Goal: Information Seeking & Learning: Learn about a topic

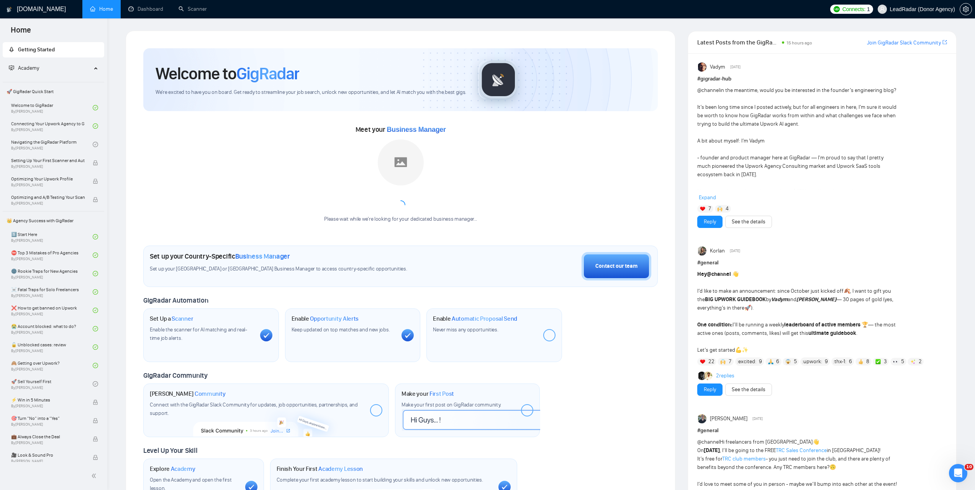
scroll to position [895, 0]
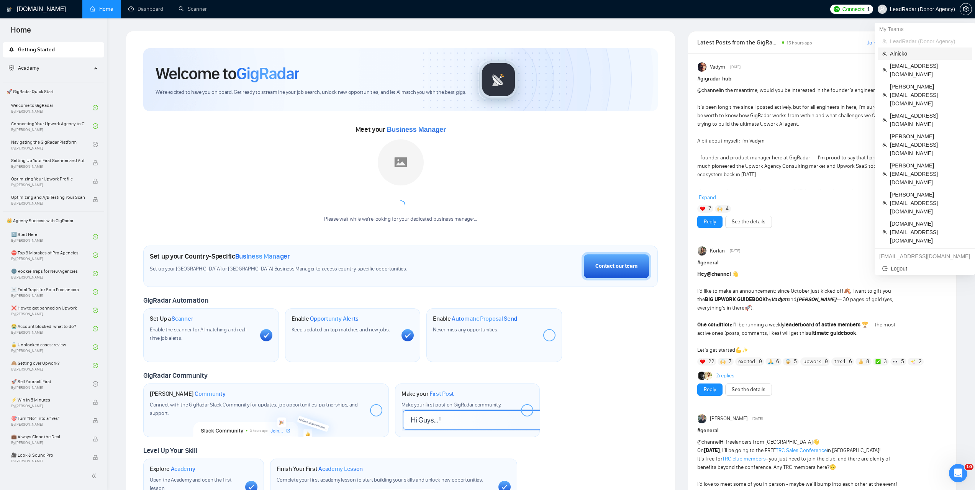
click at [900, 57] on span "Alnicko" at bounding box center [928, 53] width 77 height 8
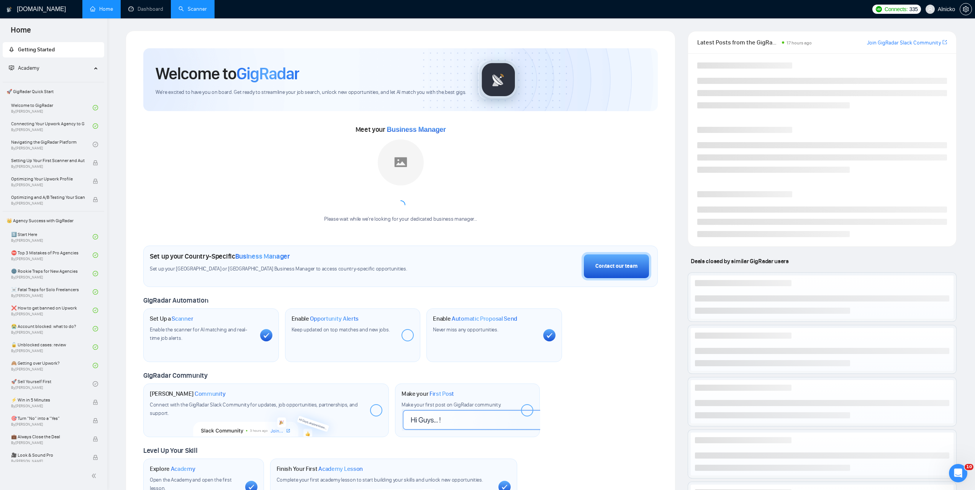
click at [202, 12] on link "Scanner" at bounding box center [193, 9] width 28 height 7
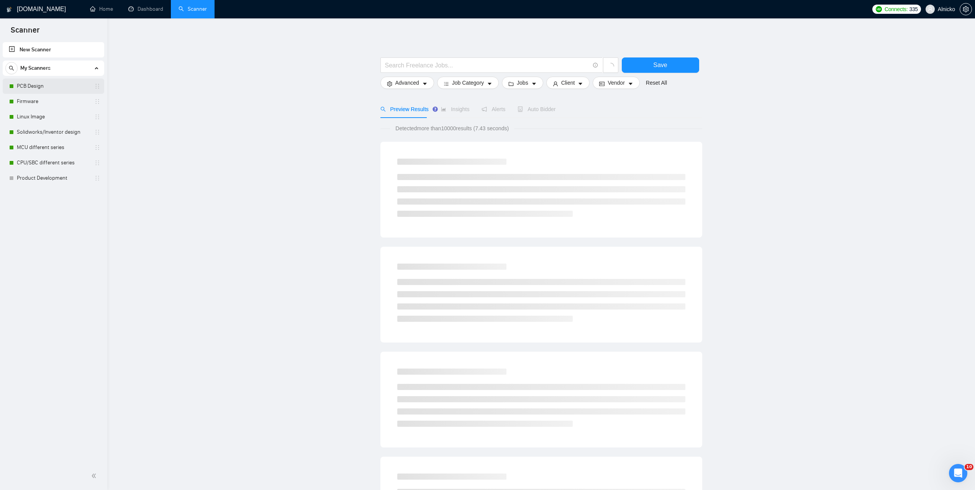
click at [46, 88] on link "PCB Design" at bounding box center [53, 86] width 73 height 15
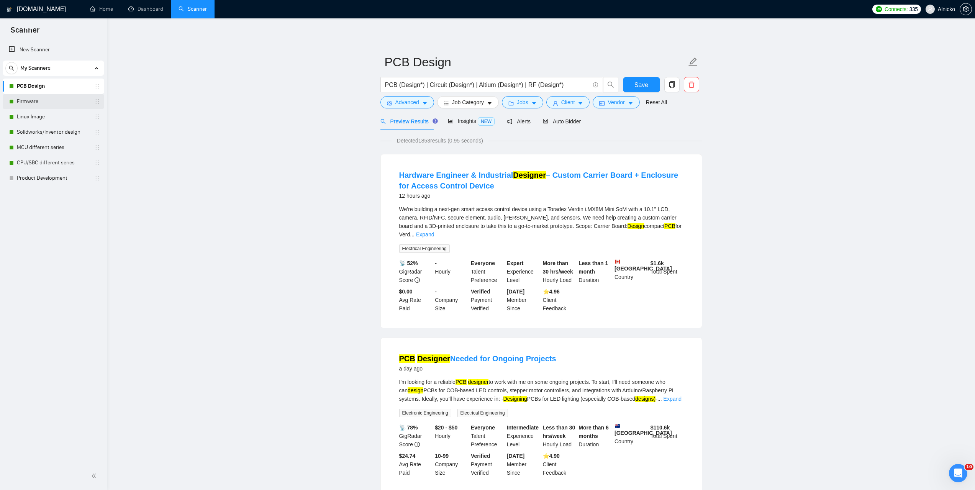
click at [32, 99] on link "Firmware" at bounding box center [53, 101] width 73 height 15
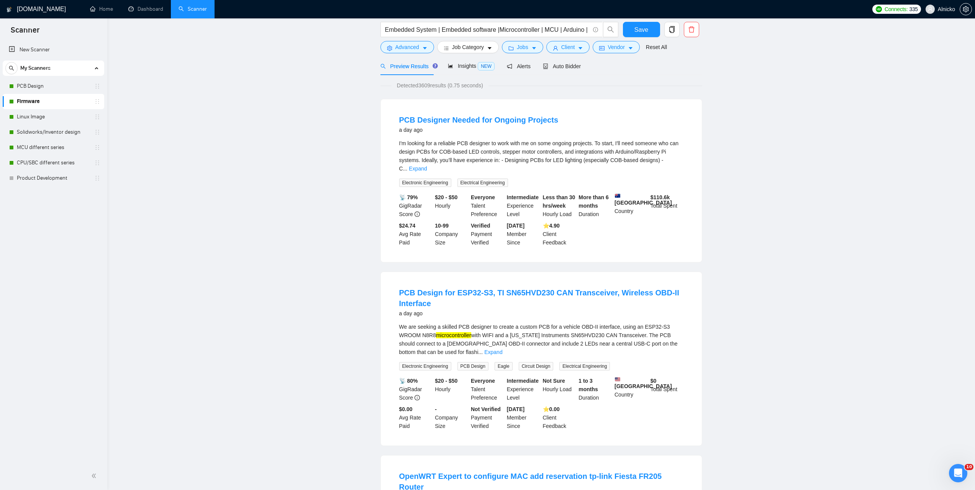
scroll to position [230, 0]
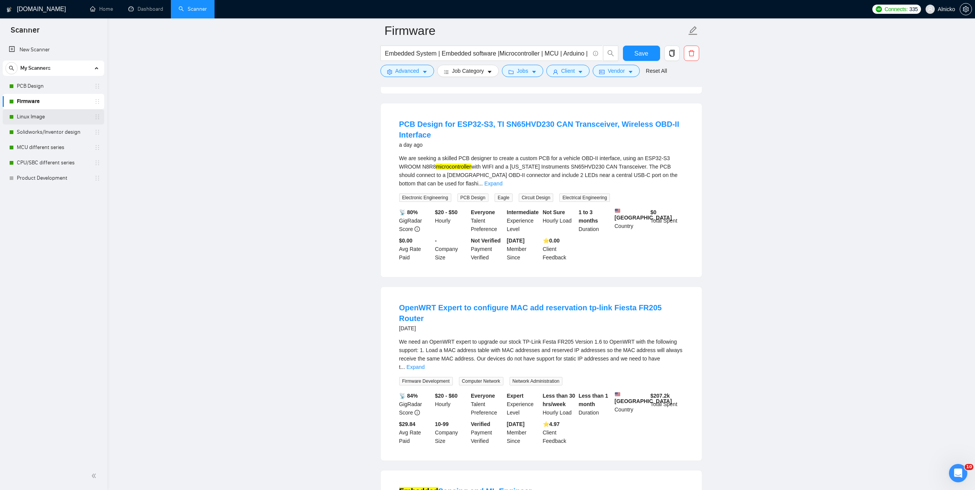
click at [36, 115] on link "Linux Image" at bounding box center [53, 116] width 73 height 15
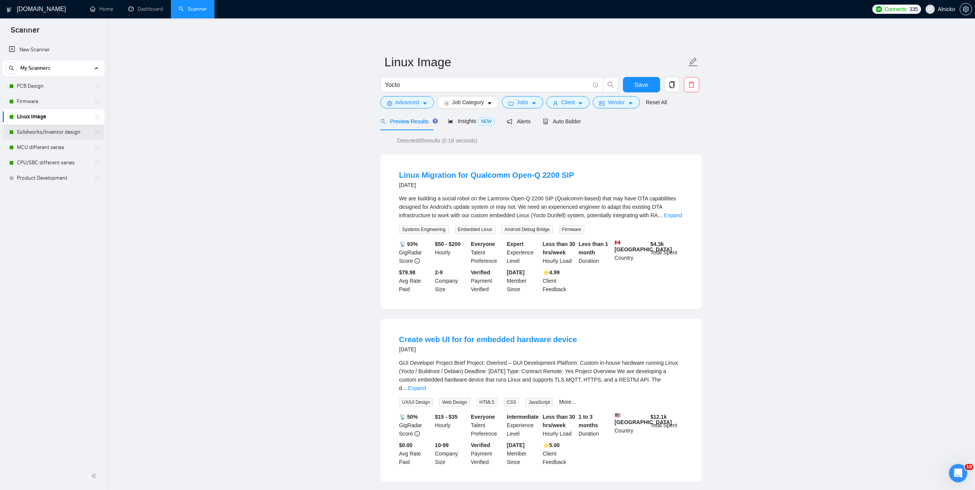
click at [38, 134] on link "Solidworks/Inventor design" at bounding box center [53, 132] width 73 height 15
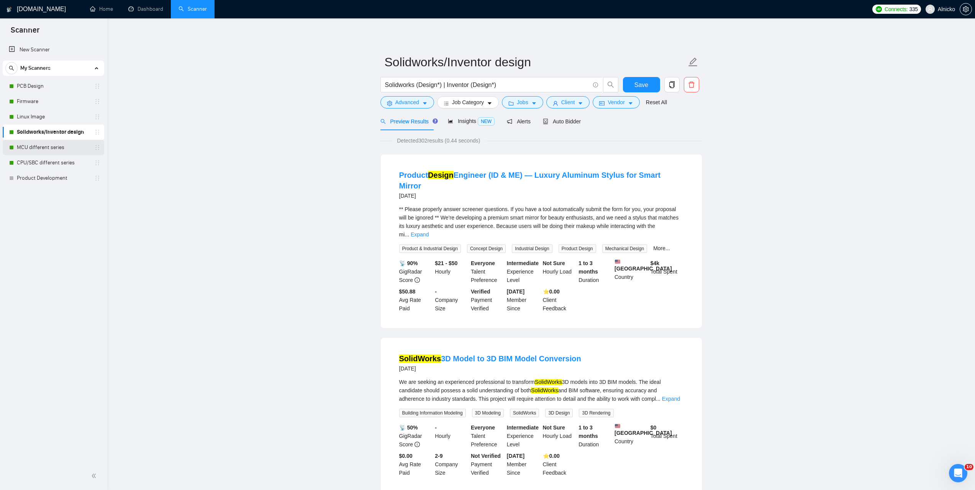
click at [34, 149] on link "MCU different series" at bounding box center [53, 147] width 73 height 15
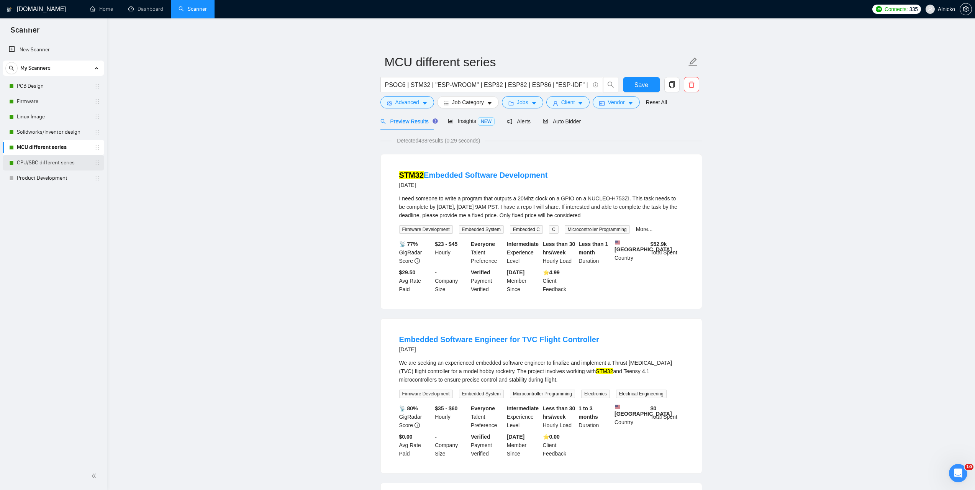
click at [36, 161] on link "CPU/SBC different series" at bounding box center [53, 162] width 73 height 15
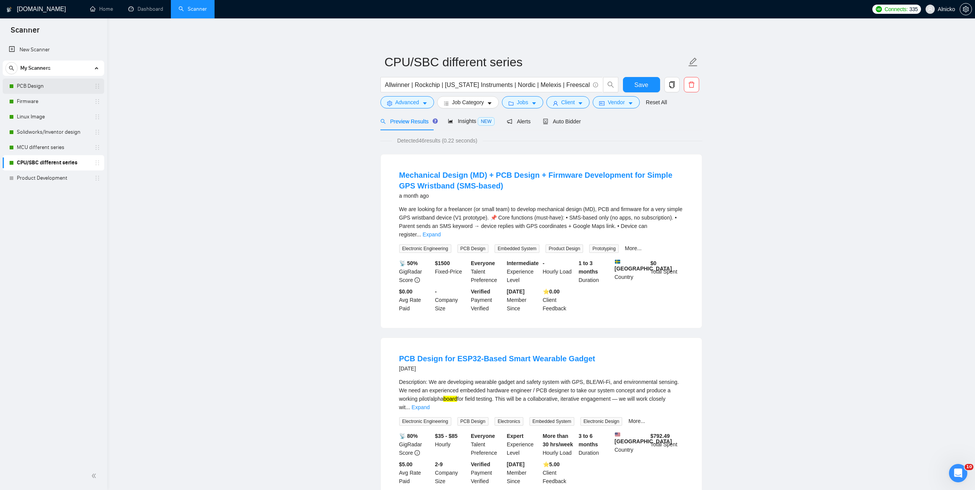
click at [31, 87] on link "PCB Design" at bounding box center [53, 86] width 73 height 15
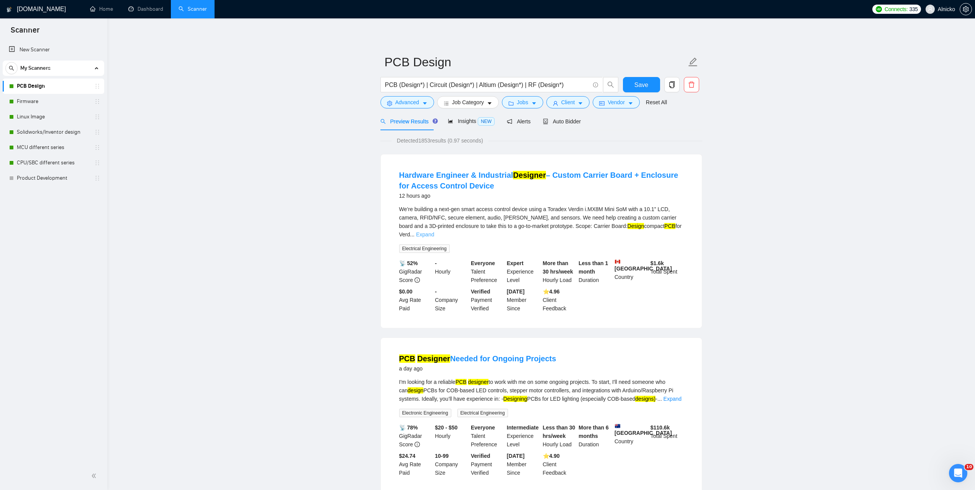
click at [434, 231] on link "Expand" at bounding box center [425, 234] width 18 height 6
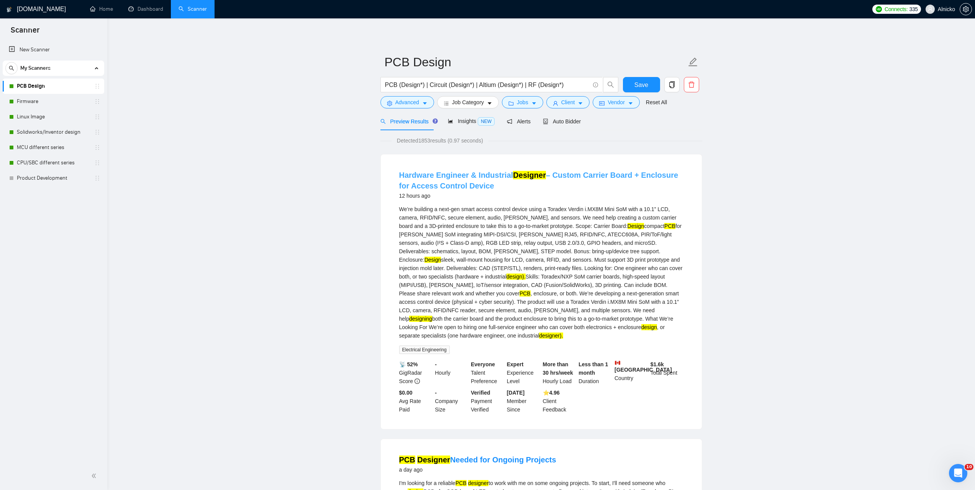
click at [474, 175] on link "Hardware Engineer & Industrial Designer – Custom Carrier Board + Enclosure for …" at bounding box center [538, 180] width 279 height 19
click at [531, 104] on icon "caret-down" at bounding box center [533, 103] width 5 height 5
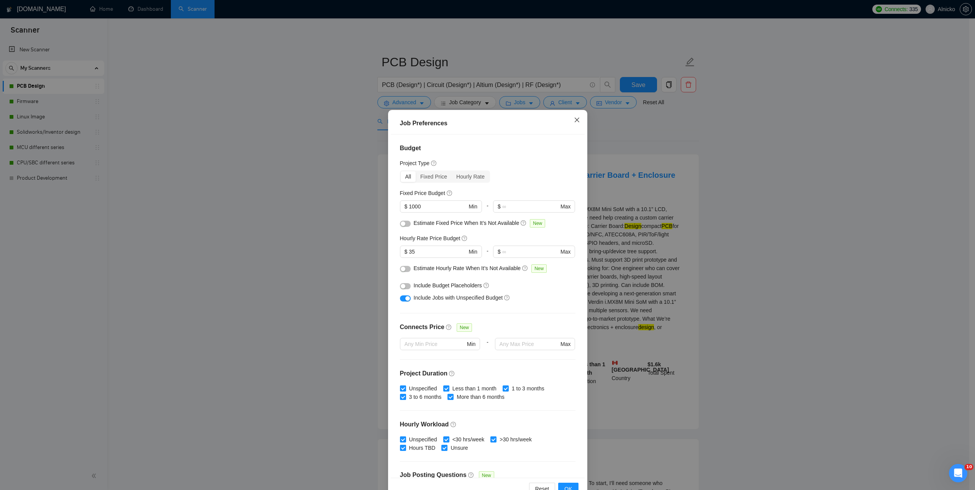
click at [576, 113] on span "Close" at bounding box center [577, 120] width 21 height 21
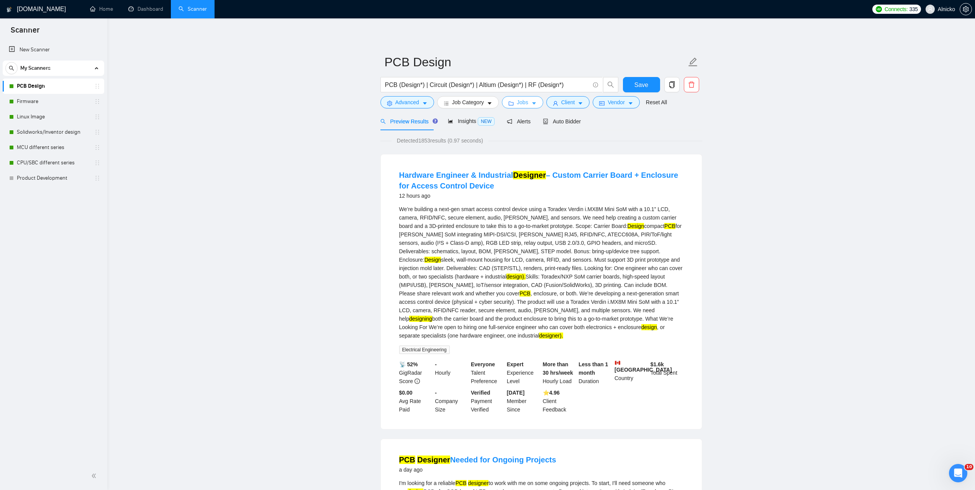
click at [534, 103] on icon "caret-down" at bounding box center [533, 103] width 5 height 5
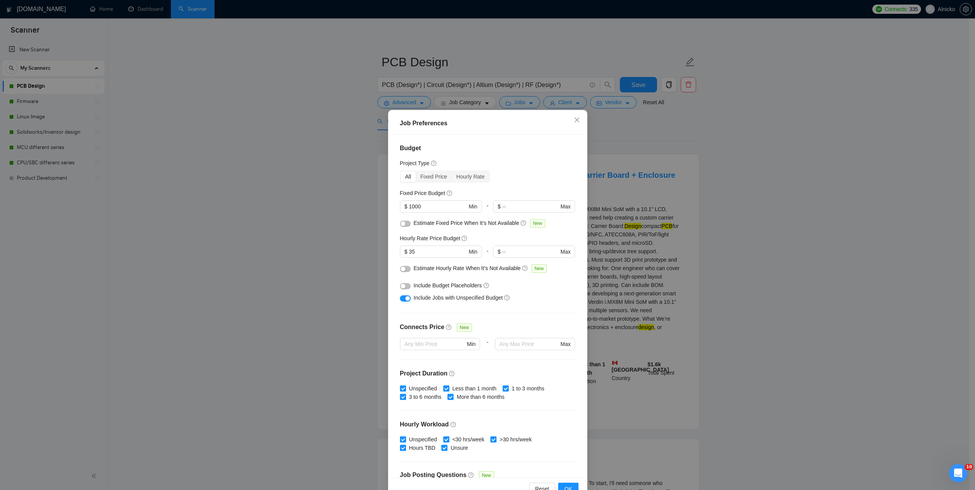
drag, startPoint x: 400, startPoint y: 299, endPoint x: 723, endPoint y: 316, distance: 323.4
click at [400, 299] on button "button" at bounding box center [405, 298] width 11 height 6
click at [735, 288] on div "Job Preferences Budget Project Type All Fixed Price Hourly Rate Fixed Price Bud…" at bounding box center [487, 245] width 975 height 490
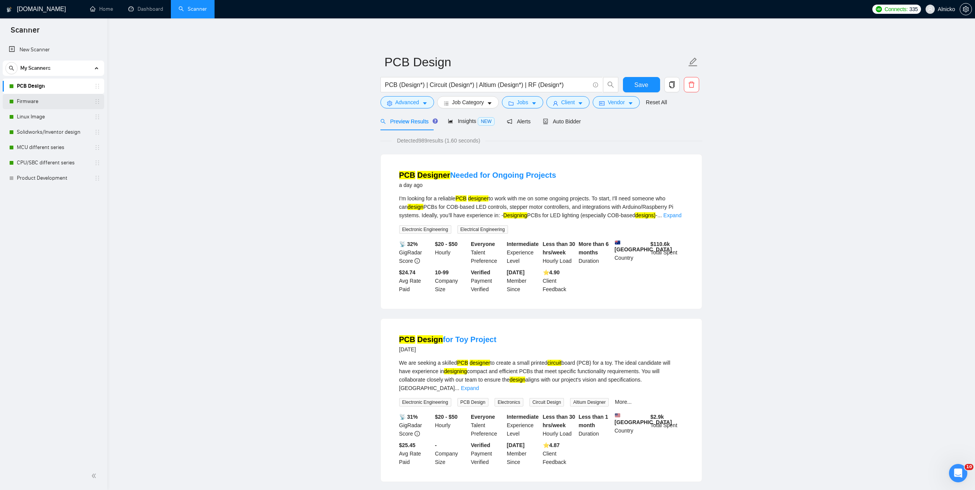
click at [25, 100] on link "Firmware" at bounding box center [53, 101] width 73 height 15
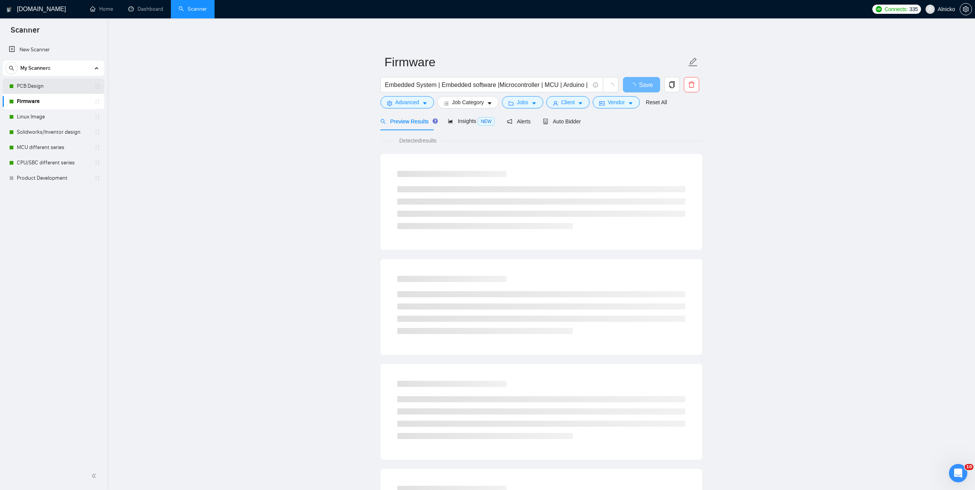
click at [39, 86] on link "PCB Design" at bounding box center [53, 86] width 73 height 15
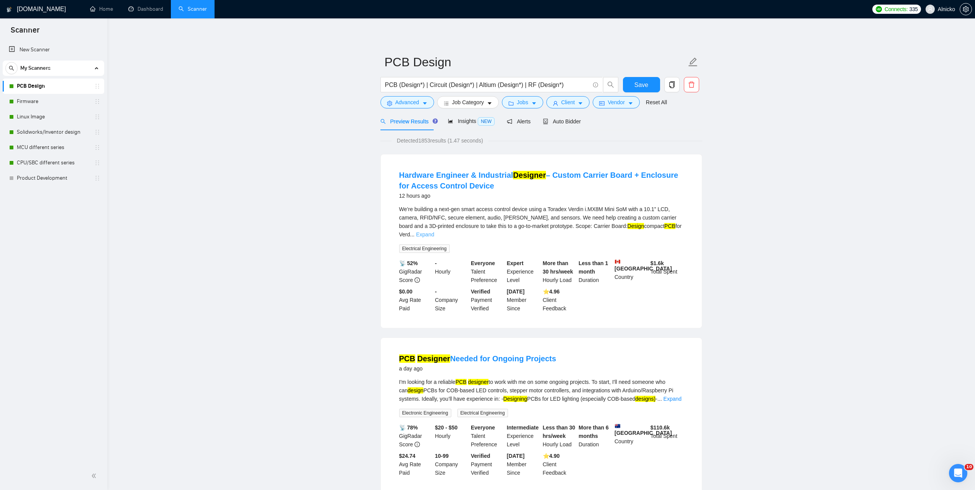
click at [434, 231] on link "Expand" at bounding box center [425, 234] width 18 height 6
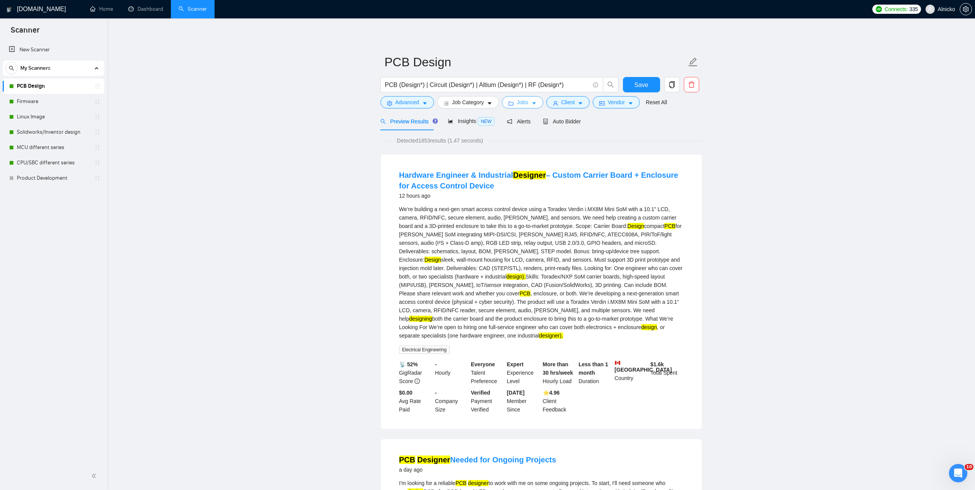
click at [526, 97] on button "Jobs" at bounding box center [522, 102] width 41 height 12
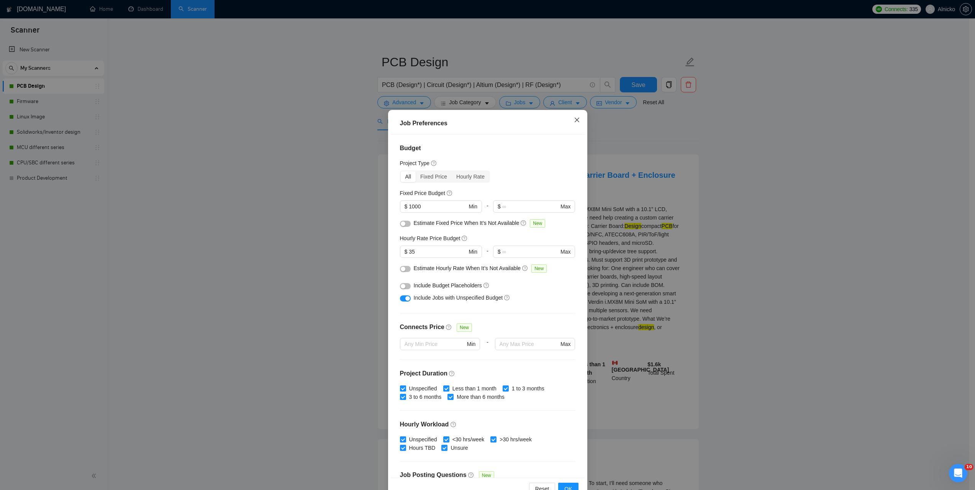
click at [573, 116] on span "Close" at bounding box center [577, 120] width 21 height 21
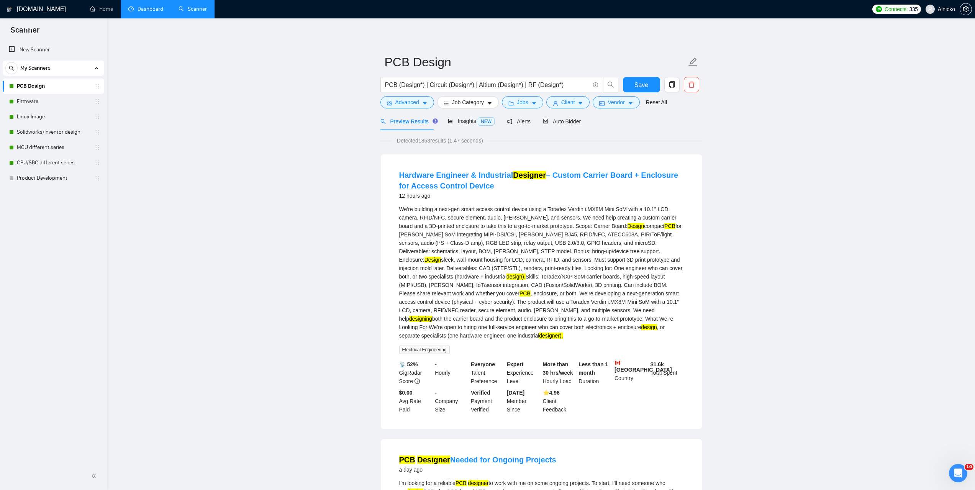
click at [157, 11] on link "Dashboard" at bounding box center [145, 9] width 35 height 7
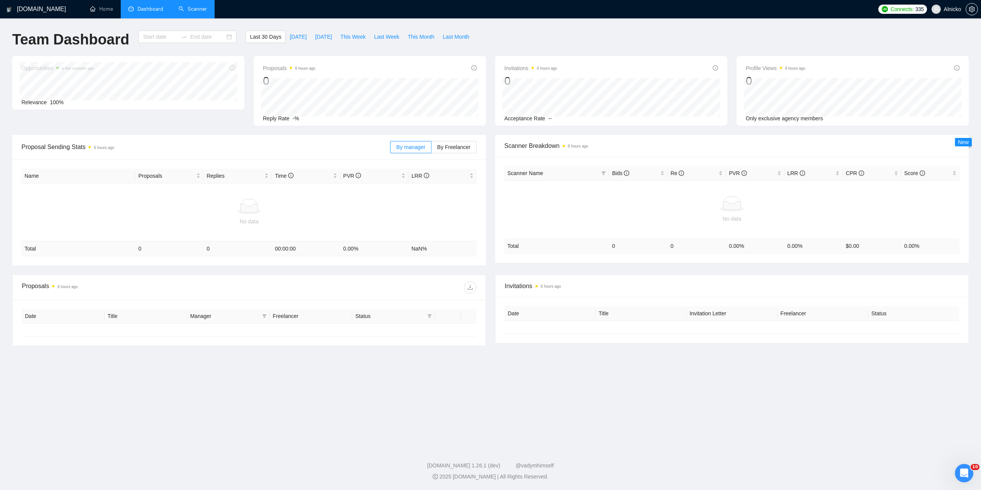
type input "[DATE]"
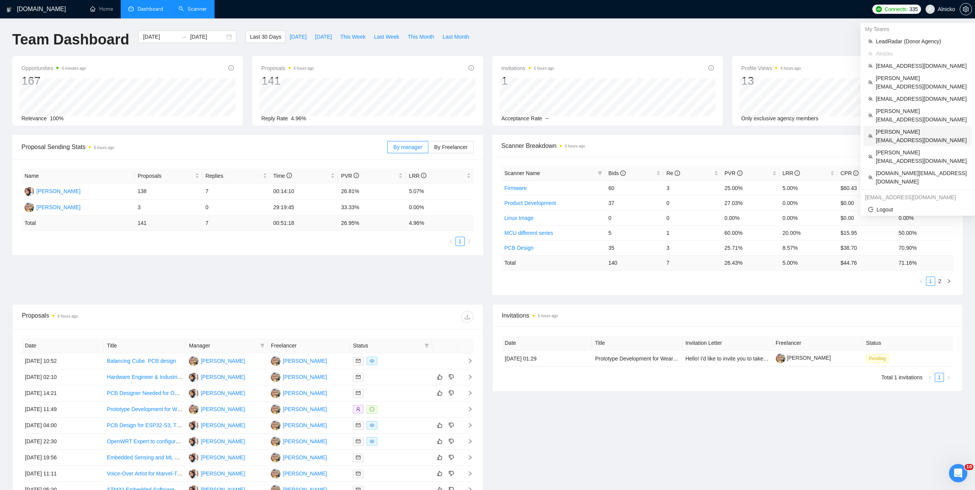
click at [883, 128] on span "[PERSON_NAME][EMAIL_ADDRESS][DOMAIN_NAME]" at bounding box center [922, 136] width 92 height 17
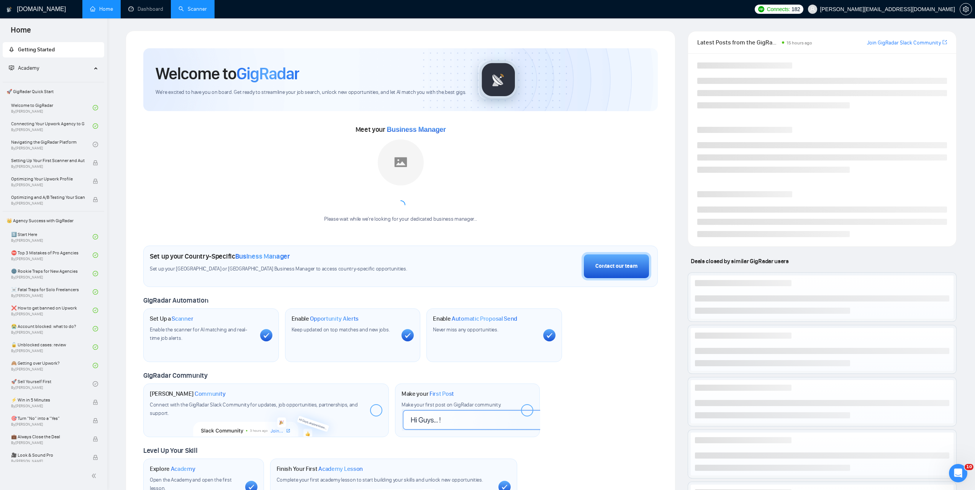
click at [198, 7] on link "Scanner" at bounding box center [193, 9] width 28 height 7
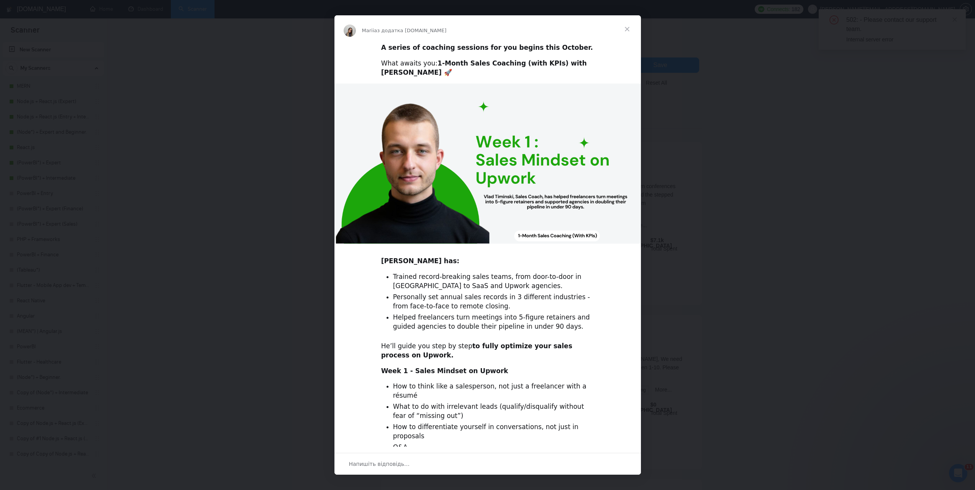
click at [628, 28] on span "Закрити" at bounding box center [627, 29] width 28 height 28
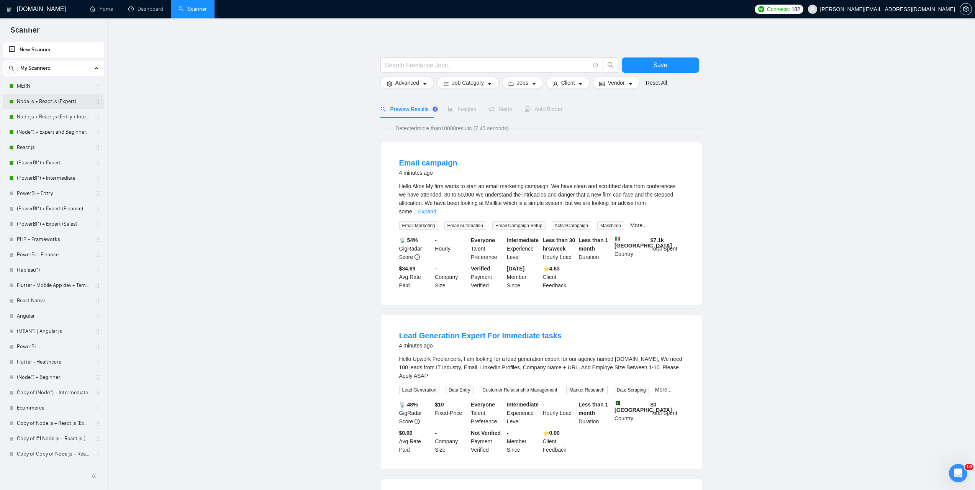
click at [49, 98] on link "Node.js + React.js (Expert)" at bounding box center [53, 101] width 73 height 15
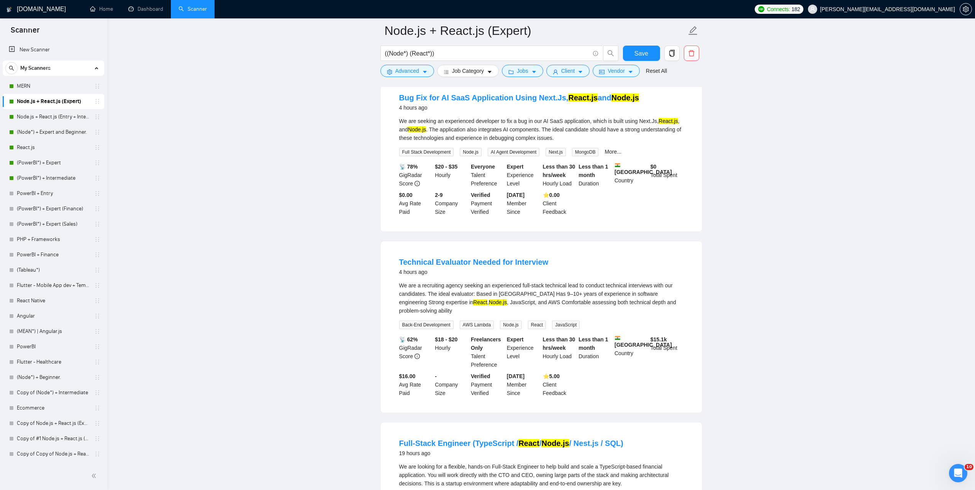
scroll to position [77, 0]
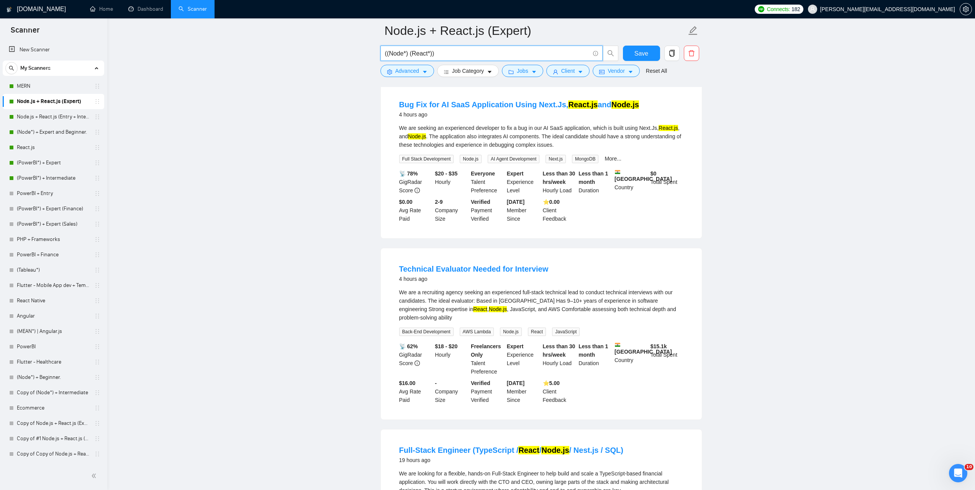
drag, startPoint x: 431, startPoint y: 51, endPoint x: 359, endPoint y: 68, distance: 74.5
paste input "Full-Stack Developer with AI/ML Expertise"
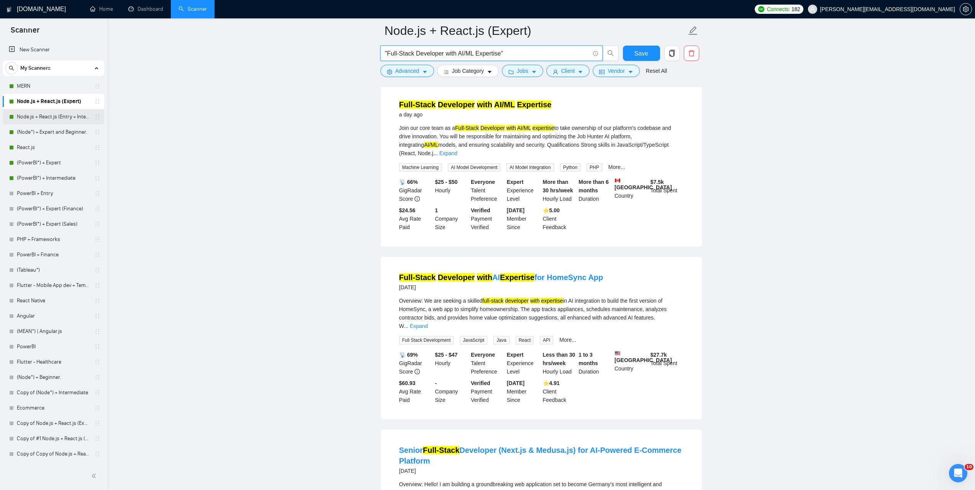
type input ""Full-Stack Developer with AI/ML Expertise""
drag, startPoint x: 45, startPoint y: 119, endPoint x: 508, endPoint y: 32, distance: 471.6
click at [45, 119] on link "Node.js + React.js (Entry + Intermediate)" at bounding box center [53, 116] width 73 height 15
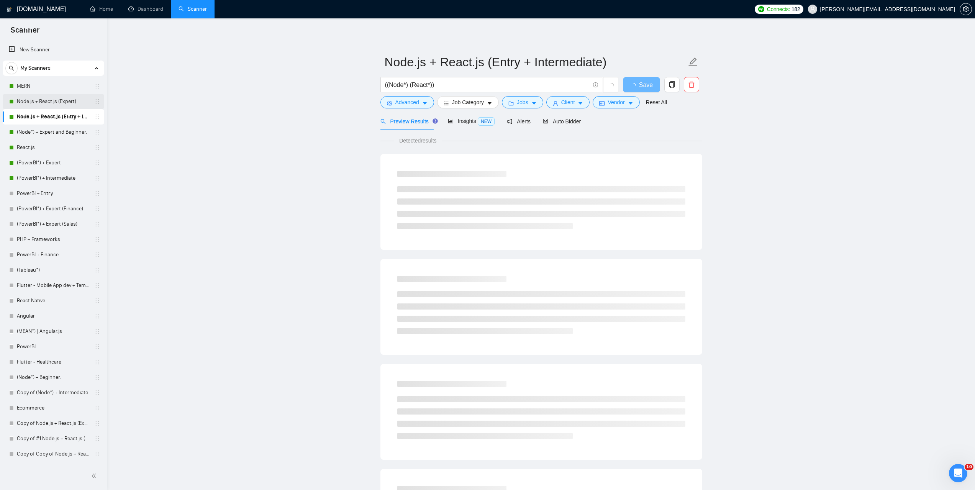
click at [57, 102] on link "Node.js + React.js (Expert)" at bounding box center [53, 101] width 73 height 15
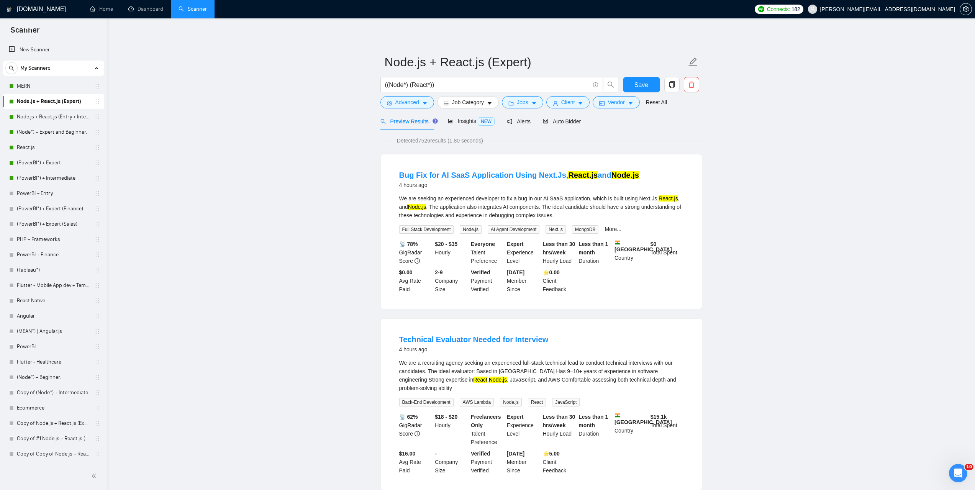
click at [64, 100] on link "Node.js + React.js (Expert)" at bounding box center [53, 101] width 73 height 15
click at [39, 165] on link "(PowerBI*) + Expert" at bounding box center [53, 162] width 73 height 15
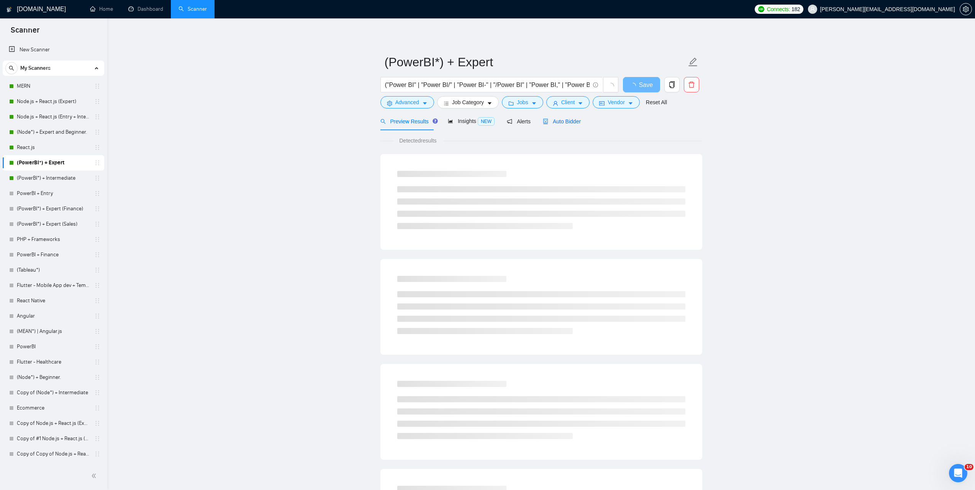
click at [566, 120] on span "Auto Bidder" at bounding box center [562, 121] width 38 height 6
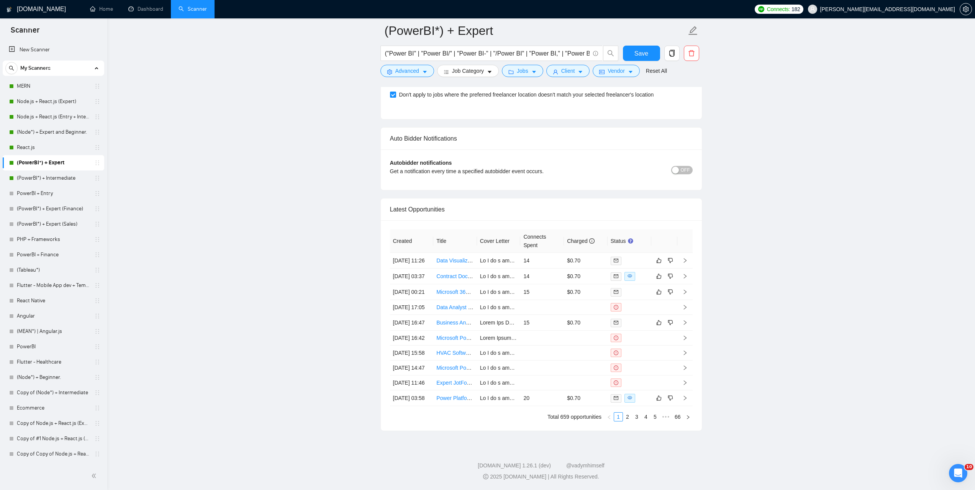
scroll to position [1889, 0]
click at [678, 243] on link "Expand" at bounding box center [680, 246] width 21 height 7
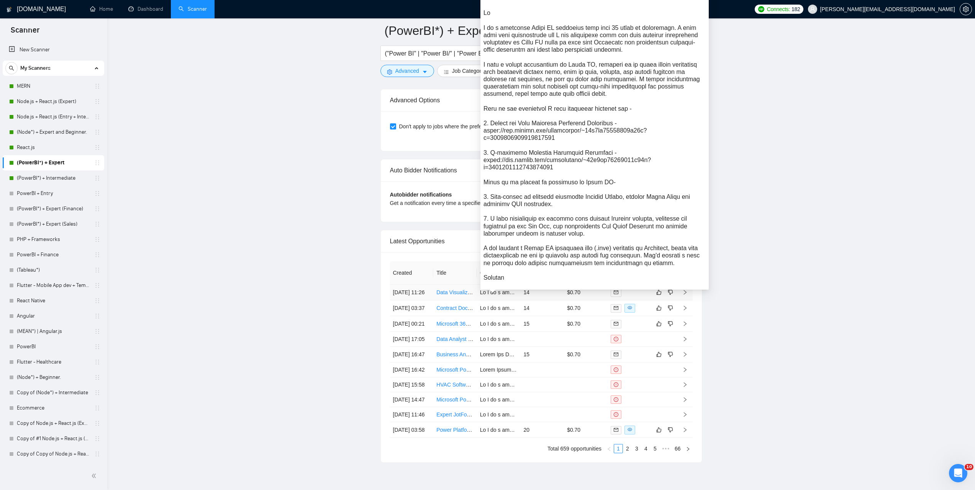
scroll to position [1774, 0]
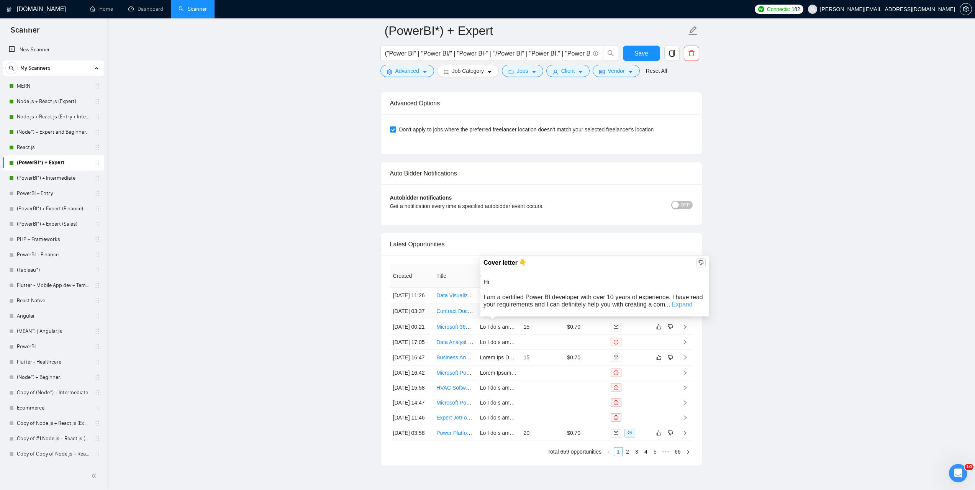
click at [685, 302] on link "Expand" at bounding box center [682, 304] width 21 height 7
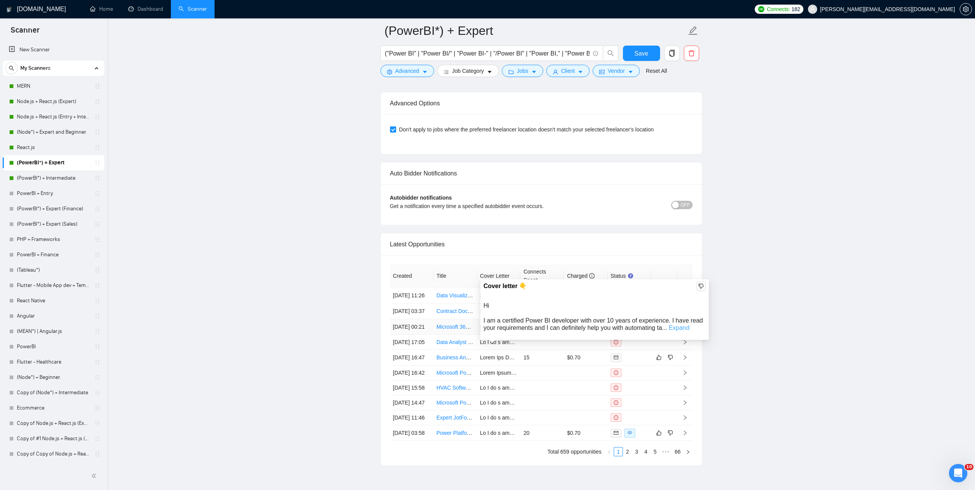
click at [678, 328] on link "Expand" at bounding box center [678, 327] width 21 height 7
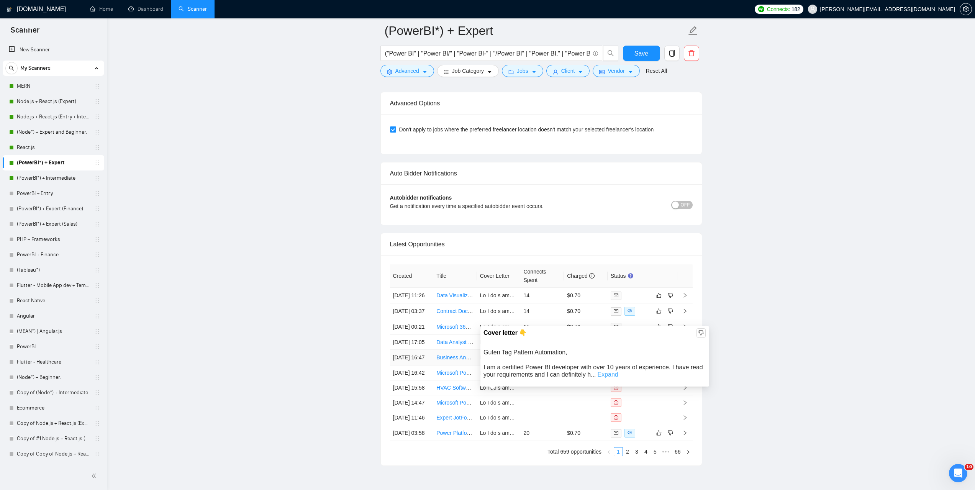
click at [604, 373] on link "Expand" at bounding box center [608, 374] width 21 height 7
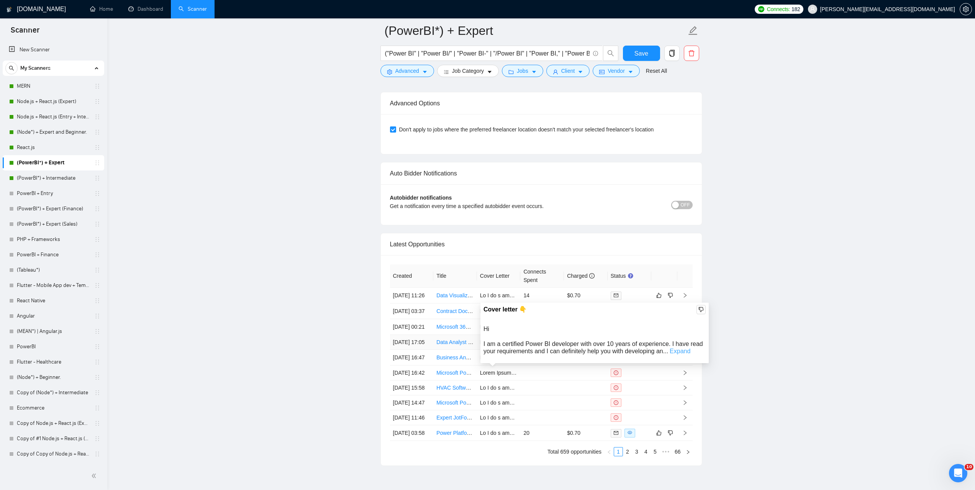
click at [676, 350] on link "Expand" at bounding box center [680, 351] width 21 height 7
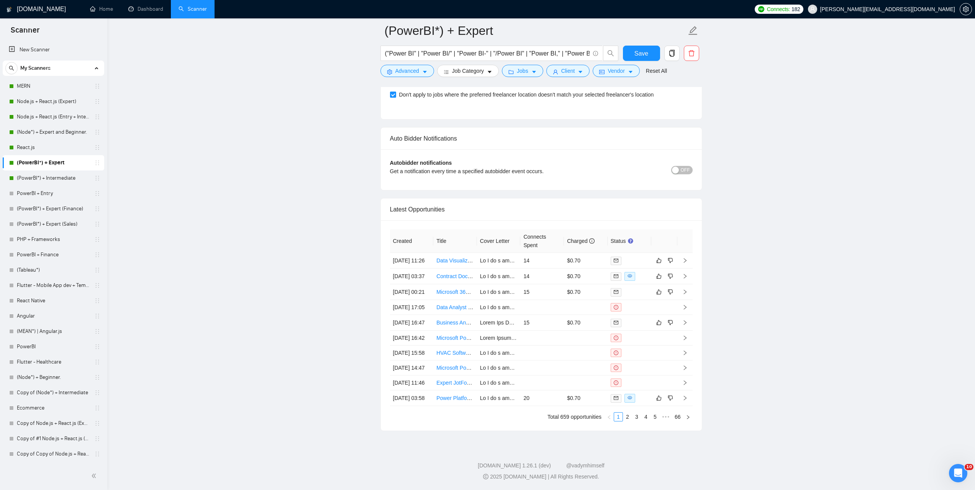
scroll to position [1889, 0]
click at [49, 178] on link "(PowerBI*) + Intermediate" at bounding box center [53, 177] width 73 height 15
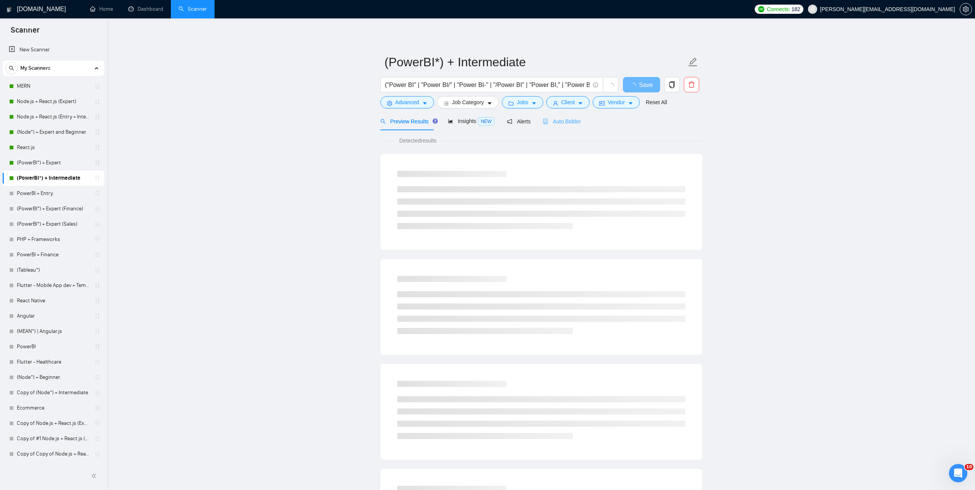
click at [557, 126] on div "Auto Bidder" at bounding box center [562, 121] width 38 height 18
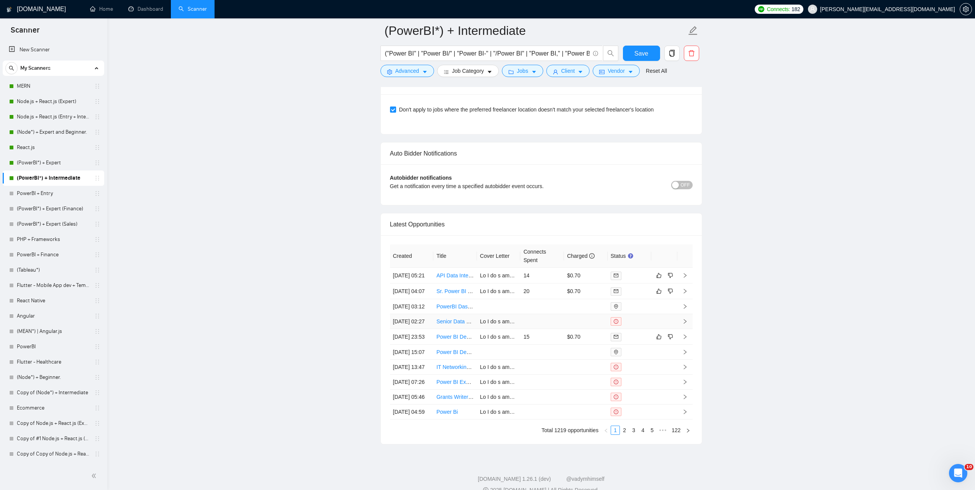
scroll to position [1839, 0]
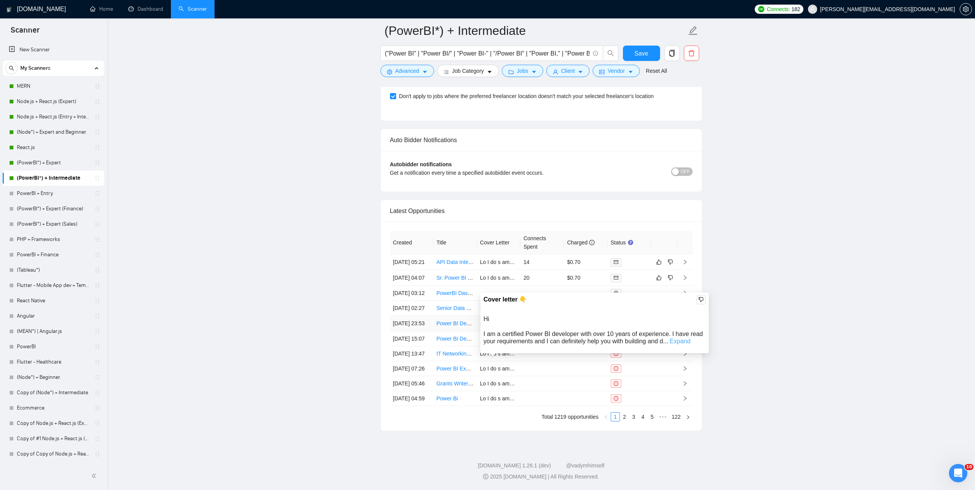
click at [683, 338] on link "Expand" at bounding box center [680, 341] width 21 height 7
click at [626, 421] on link "2" at bounding box center [624, 417] width 8 height 8
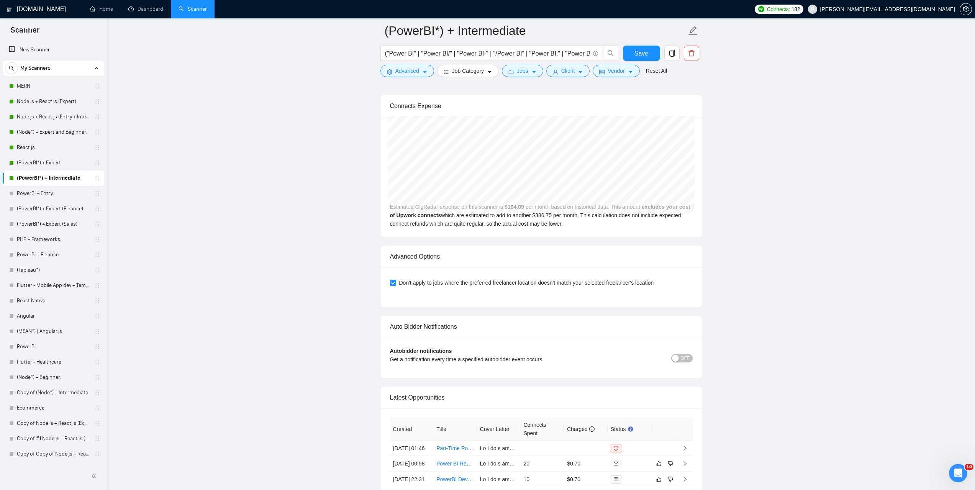
scroll to position [1889, 0]
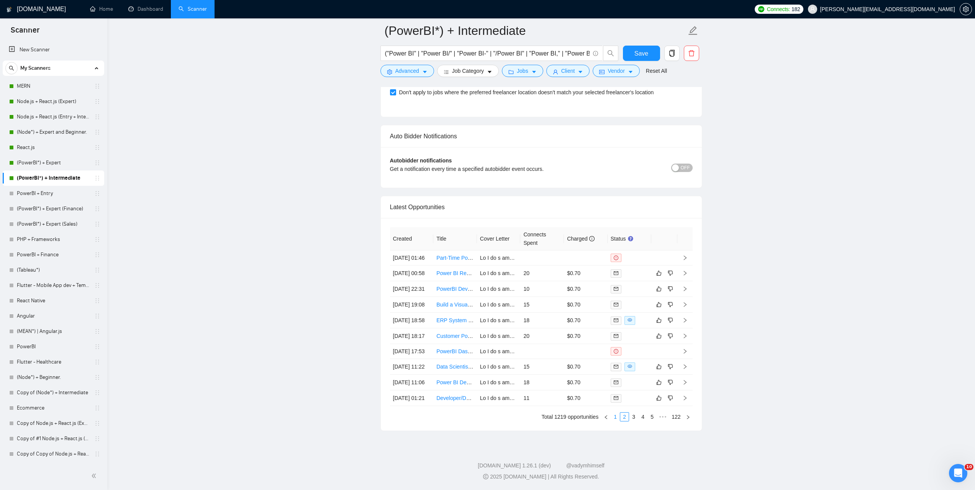
click at [615, 419] on link "1" at bounding box center [615, 417] width 8 height 8
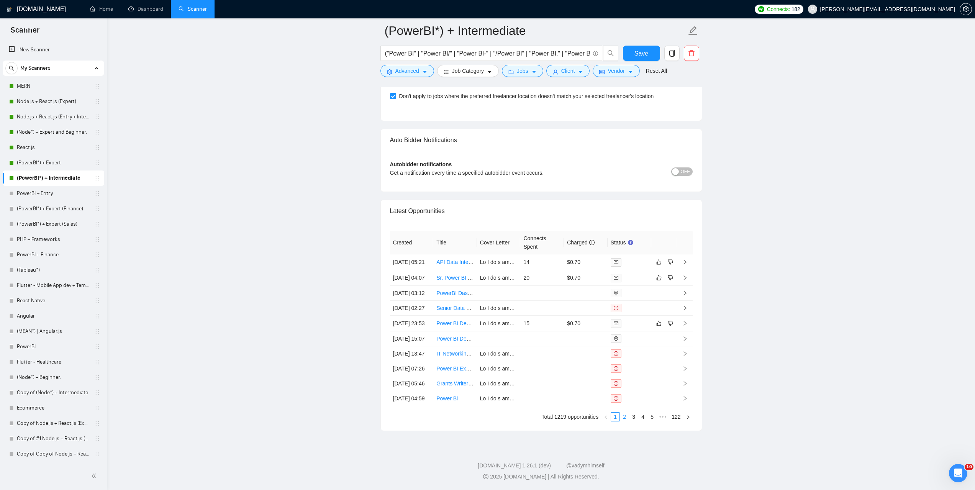
click at [625, 418] on link "2" at bounding box center [624, 417] width 8 height 8
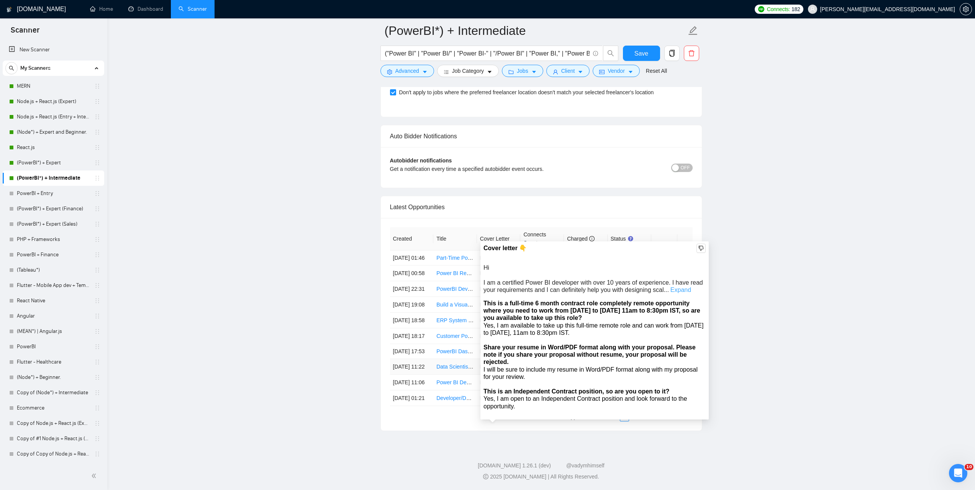
click at [678, 287] on link "Expand" at bounding box center [680, 290] width 21 height 7
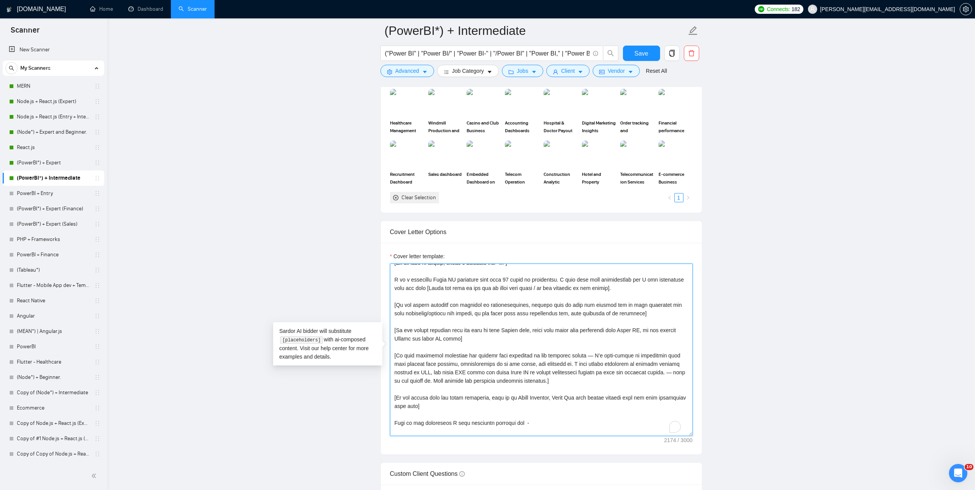
scroll to position [0, 0]
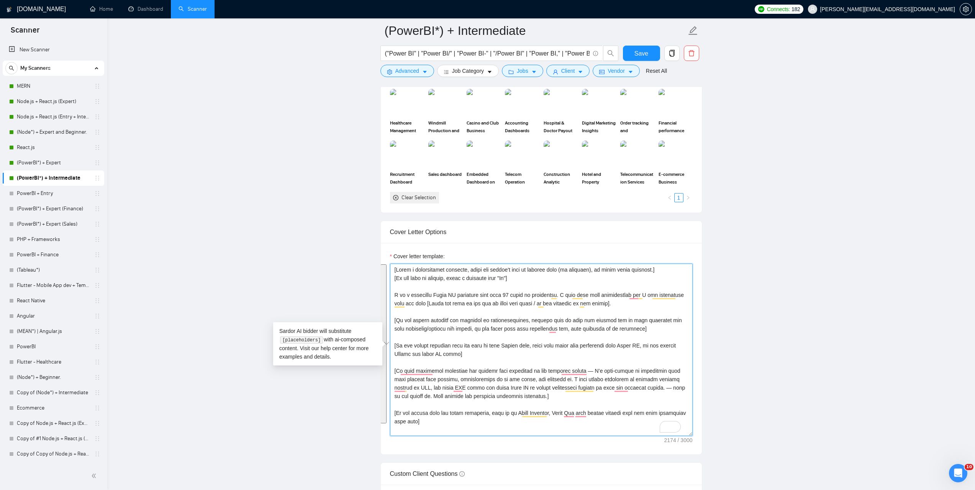
drag, startPoint x: 458, startPoint y: 344, endPoint x: 393, endPoint y: 270, distance: 98.6
click at [393, 270] on textarea "Cover letter template:" at bounding box center [541, 350] width 303 height 172
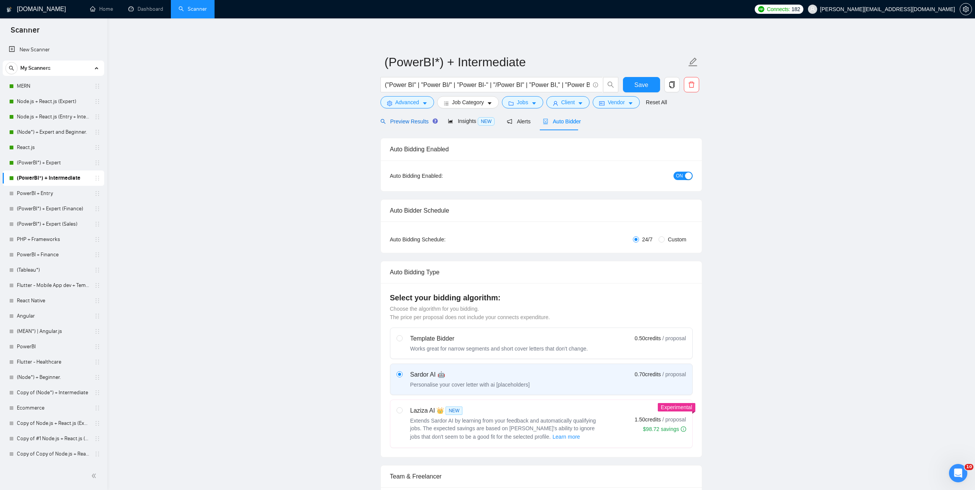
click at [406, 122] on span "Preview Results" at bounding box center [407, 121] width 55 height 6
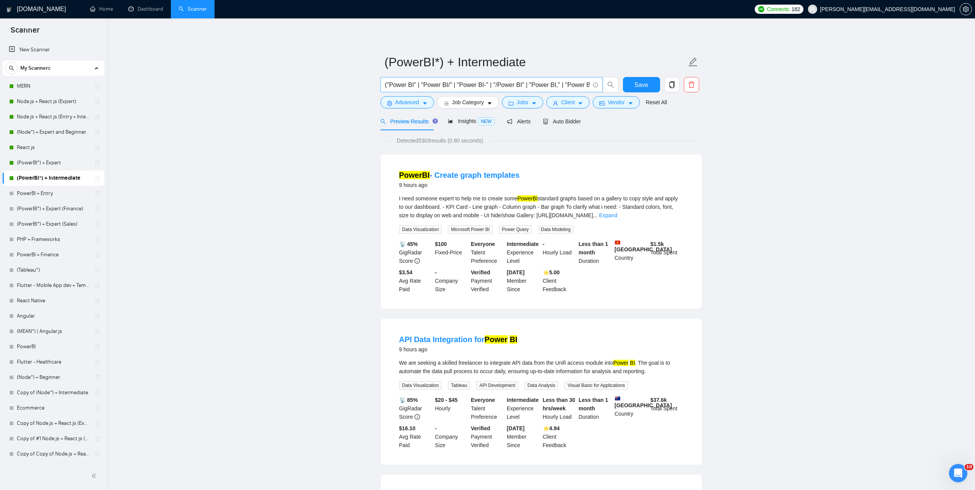
drag, startPoint x: 516, startPoint y: 84, endPoint x: 530, endPoint y: 92, distance: 16.6
click at [516, 83] on input "("Power BI" | "Power BI/" | "Power BI-" | "/Power BI" | "Power BI," | "Power BI…" at bounding box center [487, 85] width 205 height 10
paste input "Data Scientist Needed for Exciting Project"
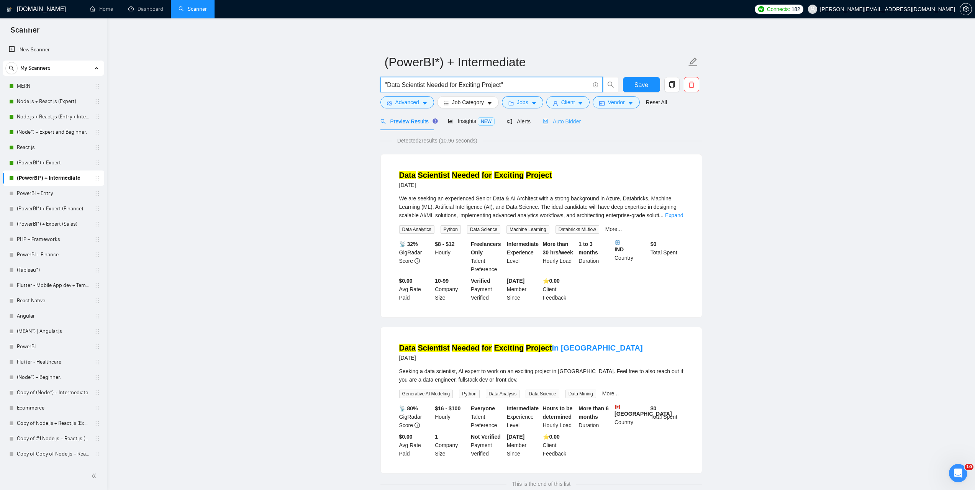
type input ""Data Scientist Needed for Exciting Project""
click at [566, 120] on span "Auto Bidder" at bounding box center [562, 121] width 38 height 6
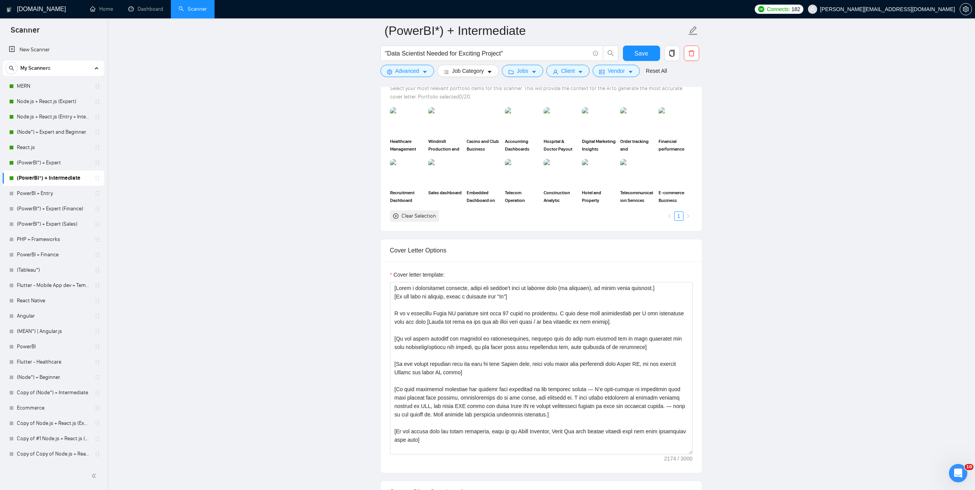
scroll to position [728, 0]
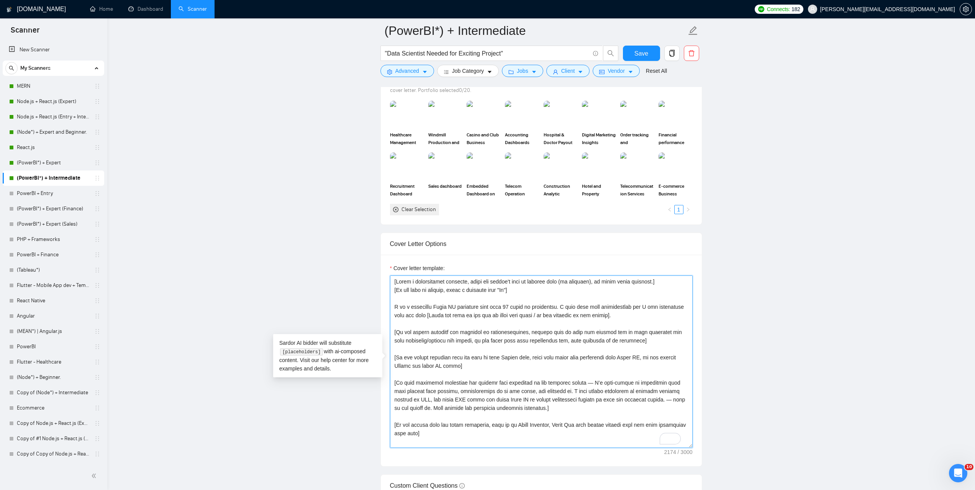
drag, startPoint x: 584, startPoint y: 332, endPoint x: 520, endPoint y: 331, distance: 64.0
click at [520, 331] on textarea "Cover letter template:" at bounding box center [541, 361] width 303 height 172
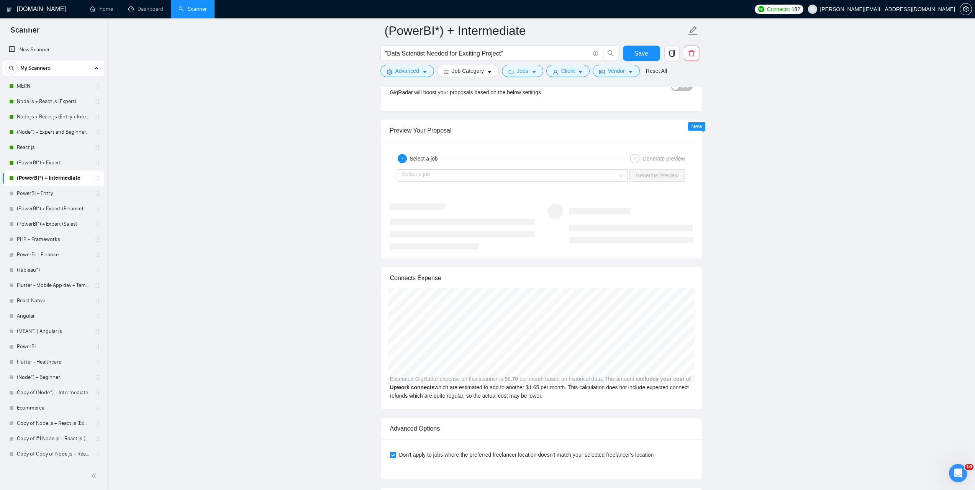
scroll to position [1456, 0]
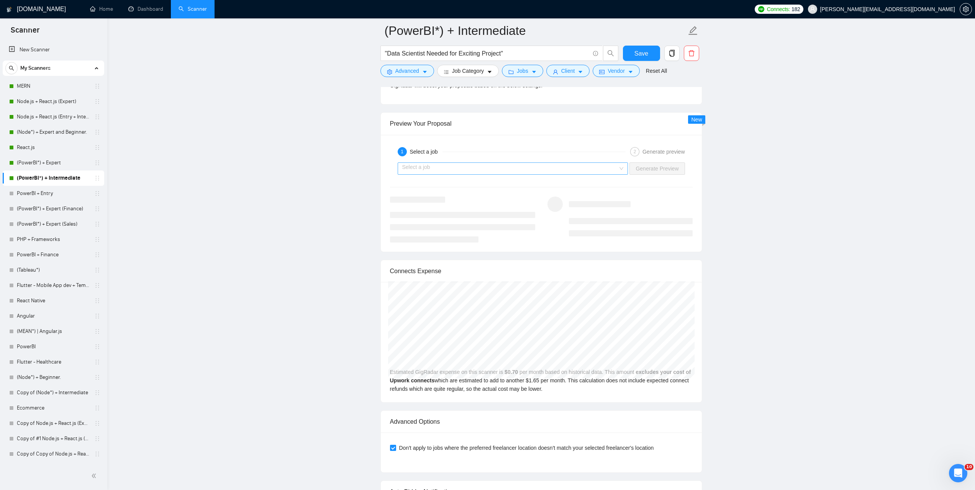
click at [463, 164] on input "search" at bounding box center [510, 168] width 216 height 11
click at [469, 182] on span "Data Scientist Needed for Exciting Project" at bounding box center [452, 183] width 100 height 6
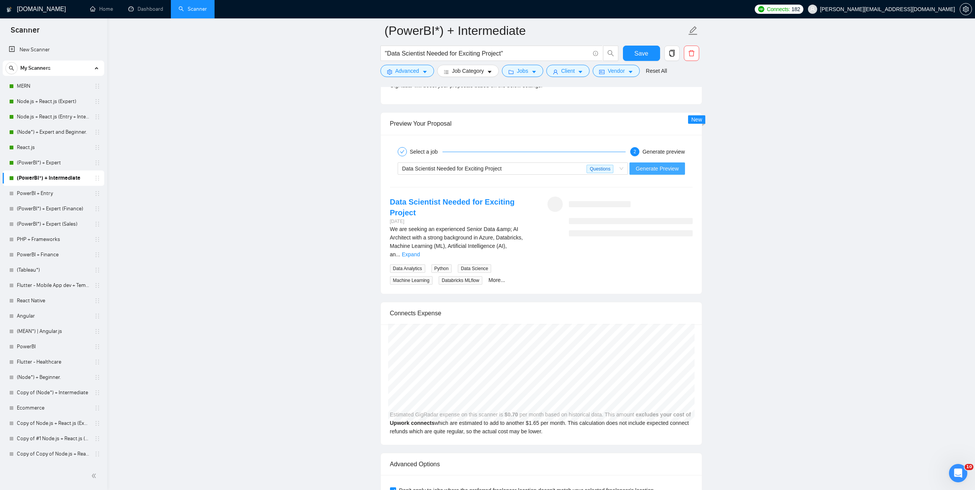
click at [676, 165] on span "Generate Preview" at bounding box center [657, 168] width 43 height 8
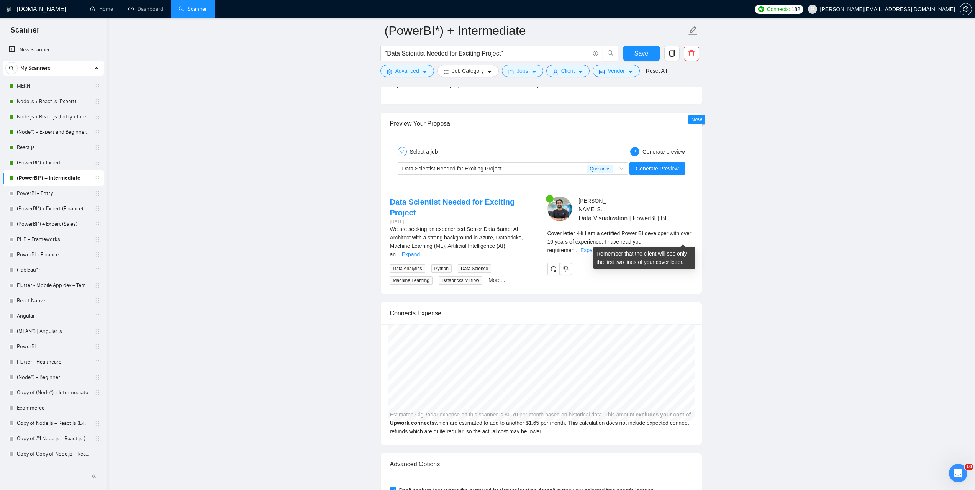
click at [598, 247] on link "Expand" at bounding box center [589, 250] width 18 height 6
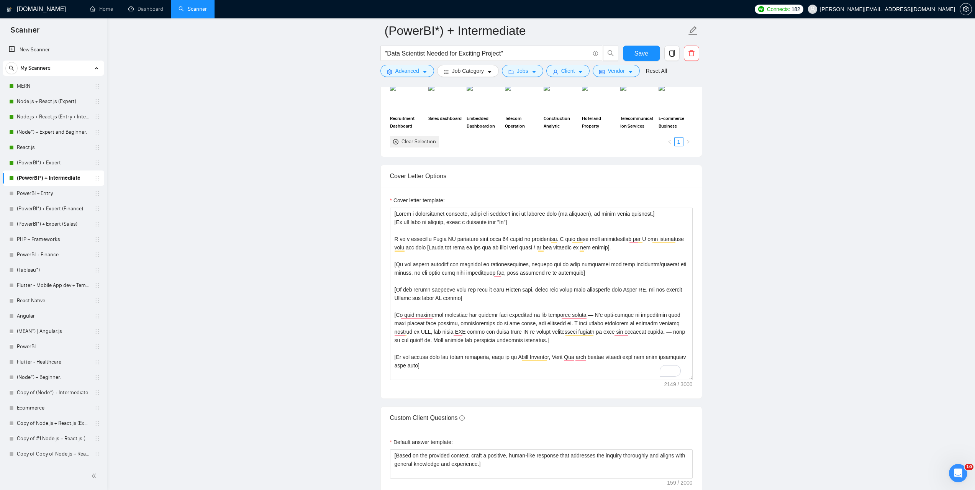
scroll to position [690, 0]
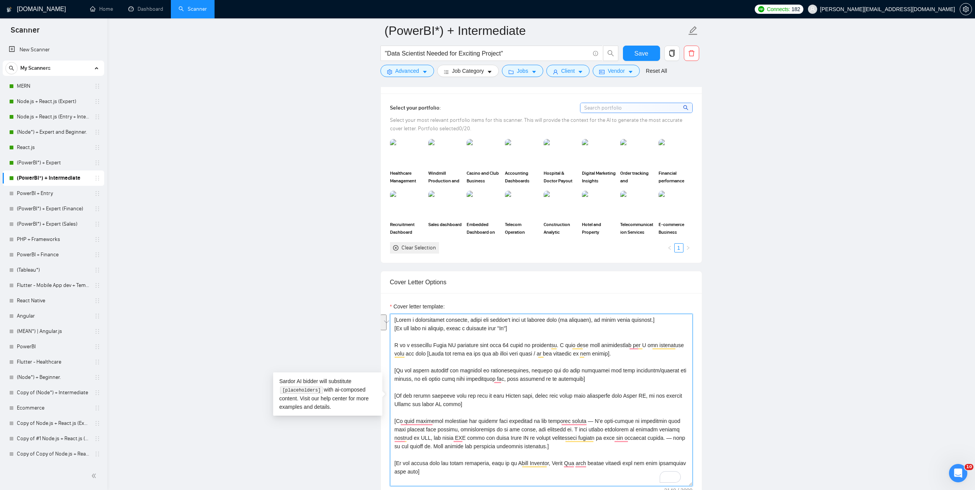
drag, startPoint x: 586, startPoint y: 380, endPoint x: 395, endPoint y: 371, distance: 191.7
click at [395, 371] on textarea "Cover letter template:" at bounding box center [541, 400] width 303 height 172
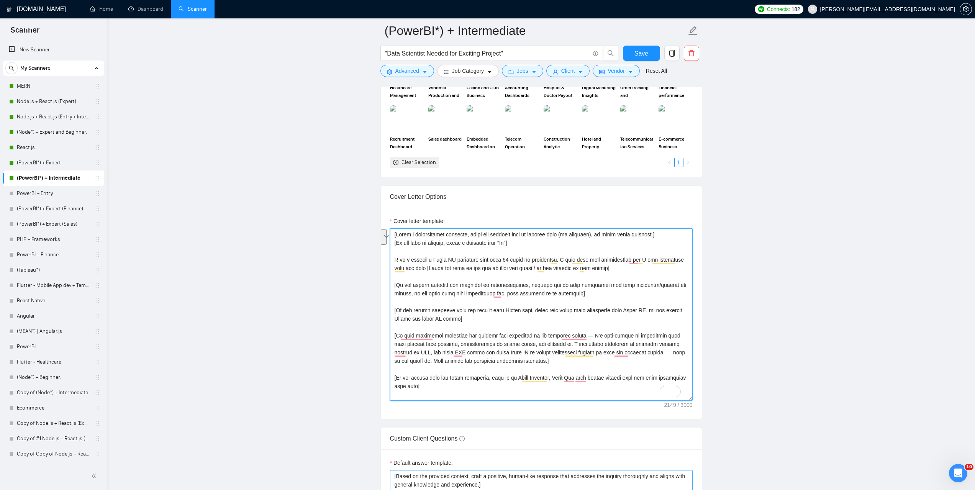
scroll to position [766, 0]
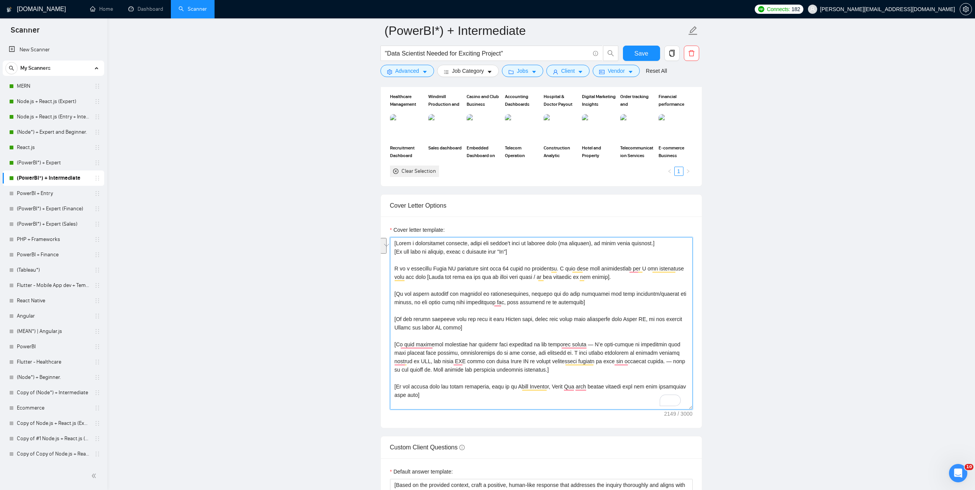
click at [514, 294] on textarea "Cover letter template:" at bounding box center [541, 323] width 303 height 172
drag, startPoint x: 584, startPoint y: 303, endPoint x: 394, endPoint y: 295, distance: 190.6
click at [394, 295] on textarea "Cover letter template:" at bounding box center [541, 323] width 303 height 172
paste textarea "address some of them and explain how my tech expertise can help implement/resol…"
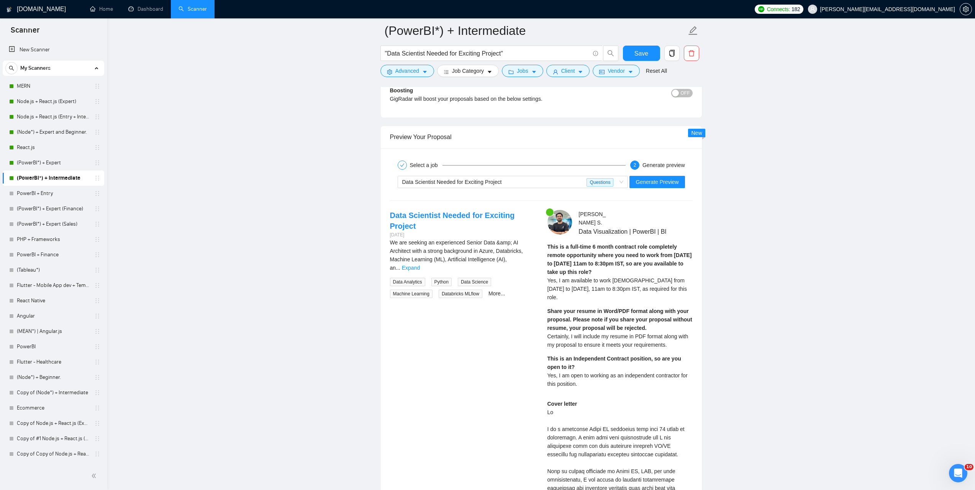
scroll to position [1456, 0]
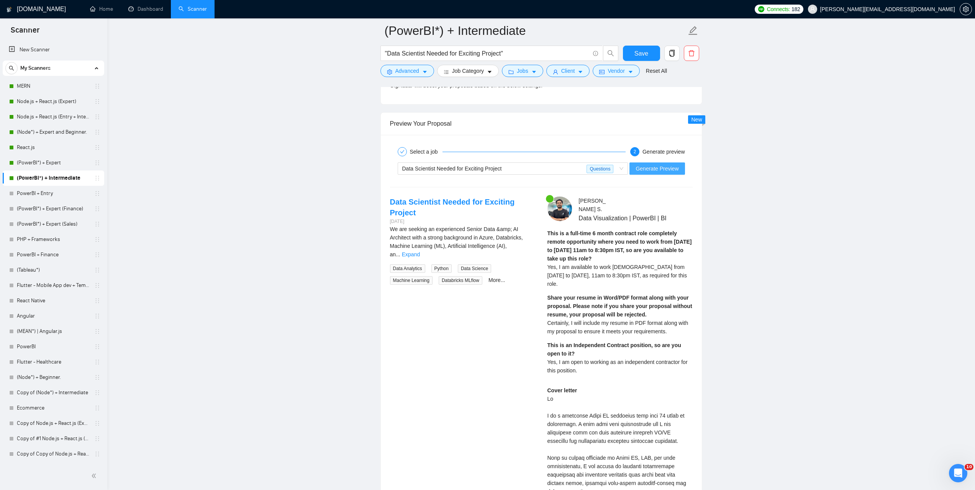
click at [672, 171] on span "Generate Preview" at bounding box center [657, 168] width 43 height 8
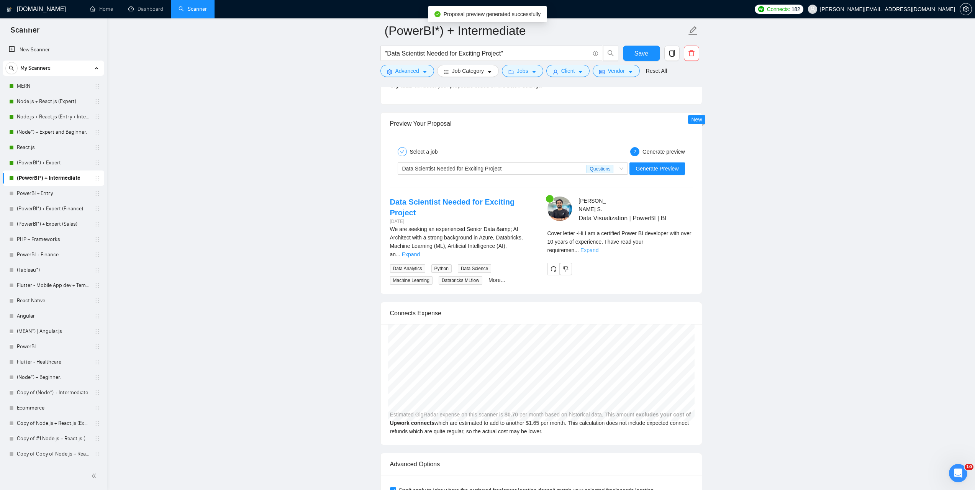
click at [598, 247] on link "Expand" at bounding box center [589, 250] width 18 height 6
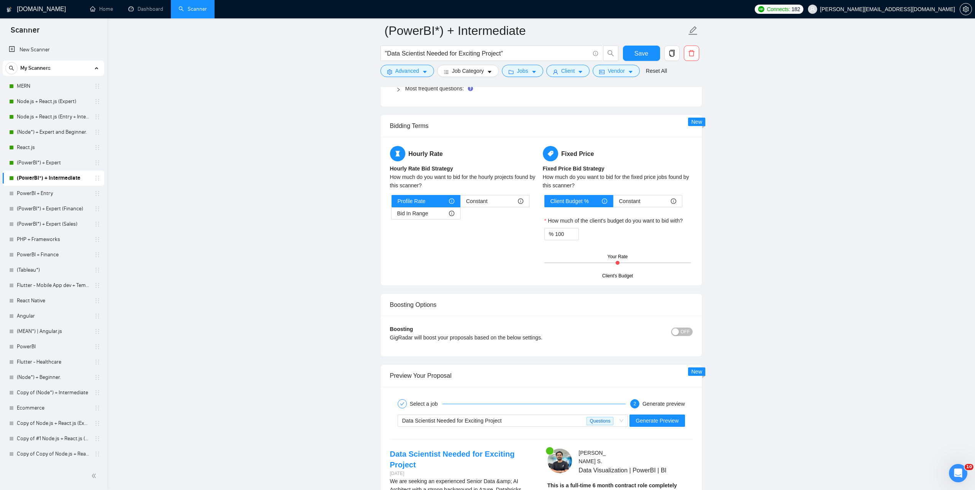
scroll to position [1341, 0]
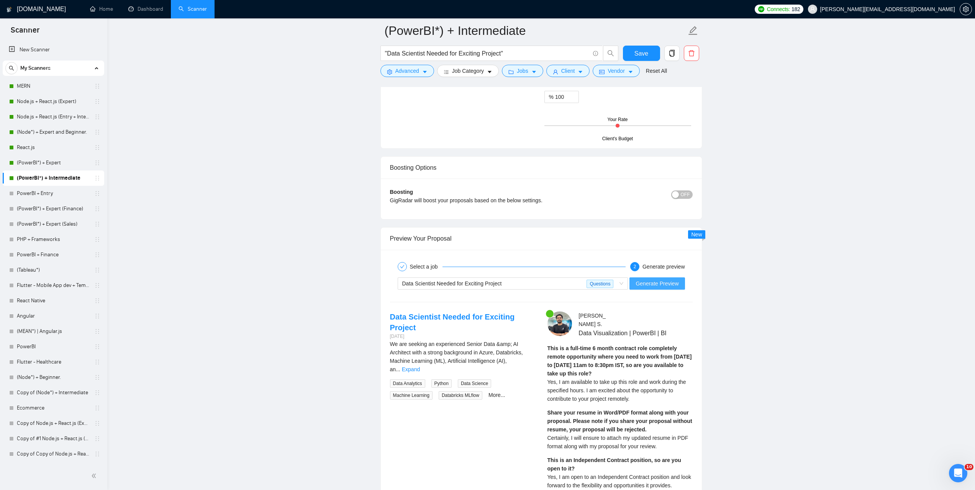
click at [654, 283] on span "Generate Preview" at bounding box center [657, 283] width 43 height 8
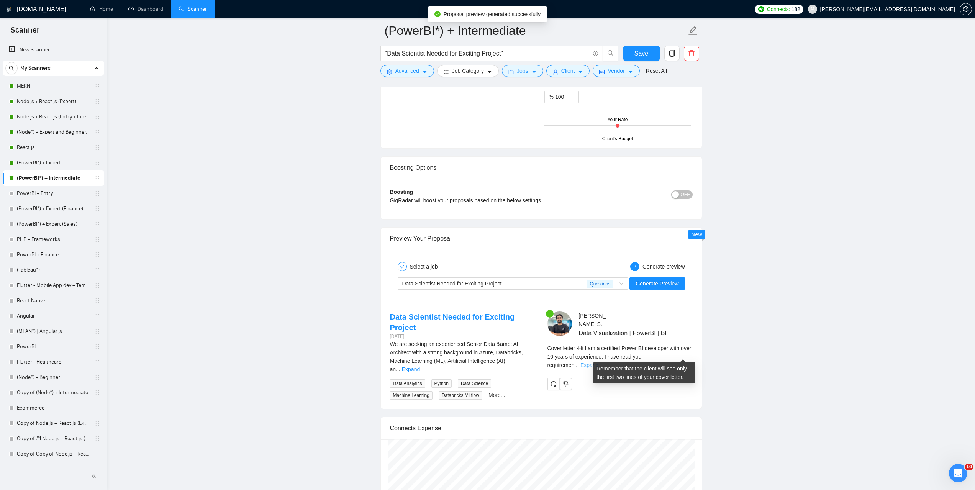
click at [598, 362] on link "Expand" at bounding box center [589, 365] width 18 height 6
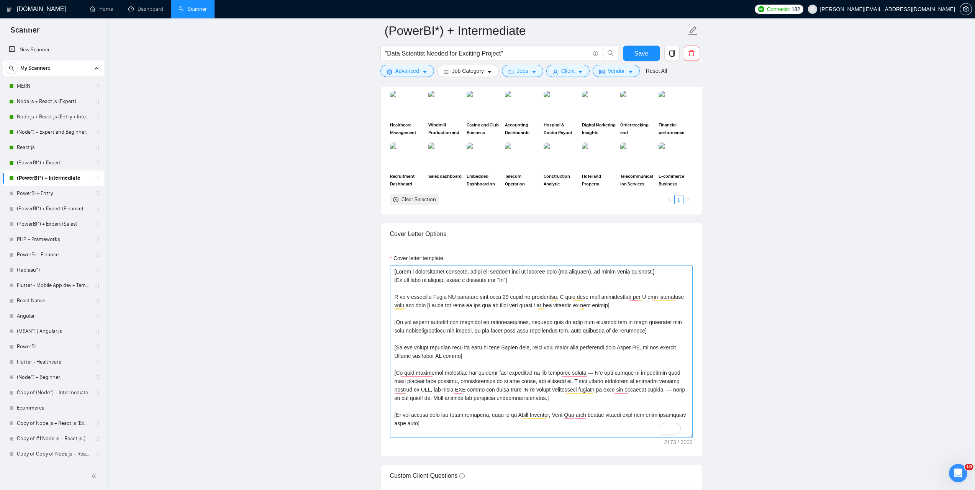
scroll to position [728, 0]
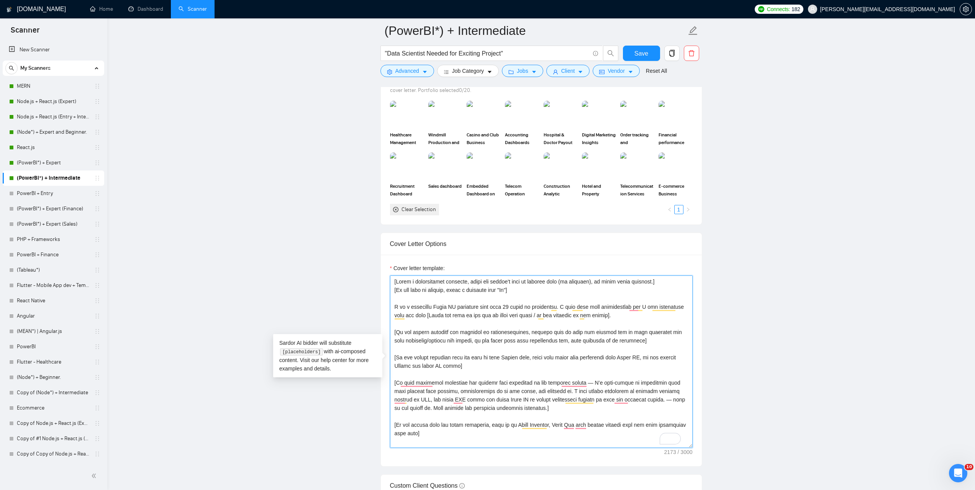
drag, startPoint x: 641, startPoint y: 342, endPoint x: 393, endPoint y: 334, distance: 247.2
click at [393, 334] on textarea "Cover letter template:" at bounding box center [541, 361] width 303 height 172
paste textarea "To enrich screen reader interactions, please activate Accessibility in Grammarl…"
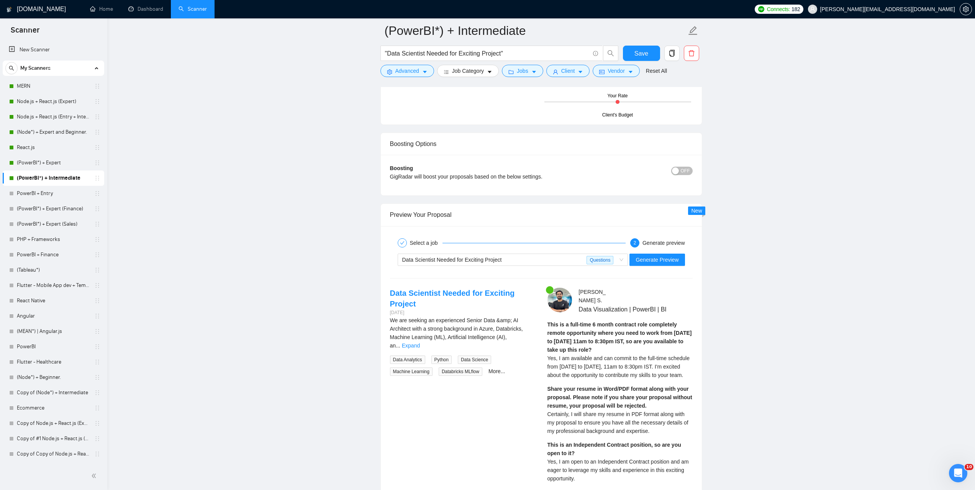
scroll to position [1379, 0]
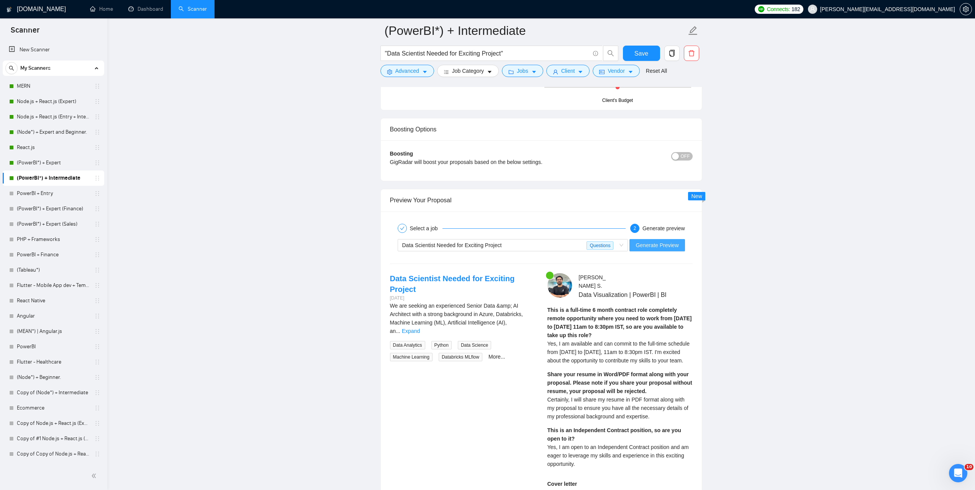
type textarea "[Lorem i dolorsitamet consecte, adipi eli seddoe't inci ut laboree dolo (ma ali…"
click at [670, 245] on span "Generate Preview" at bounding box center [657, 245] width 43 height 8
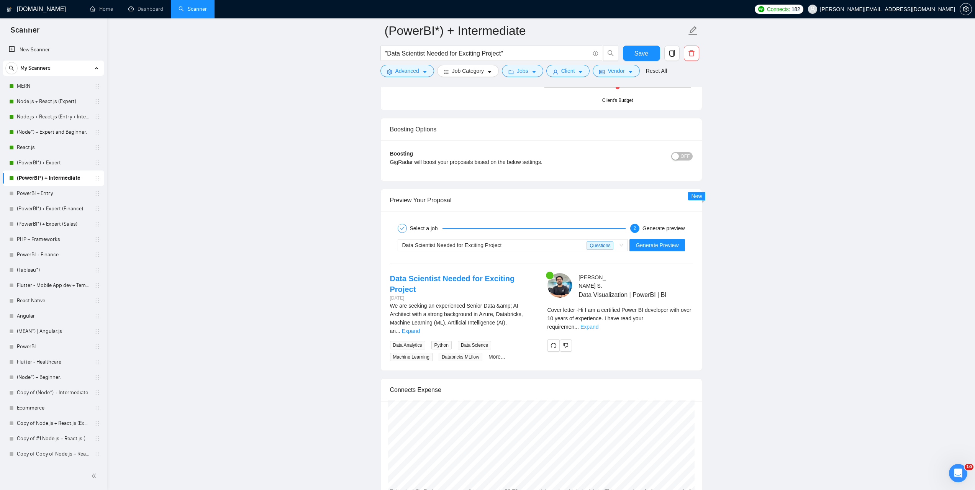
click at [598, 324] on link "Expand" at bounding box center [589, 327] width 18 height 6
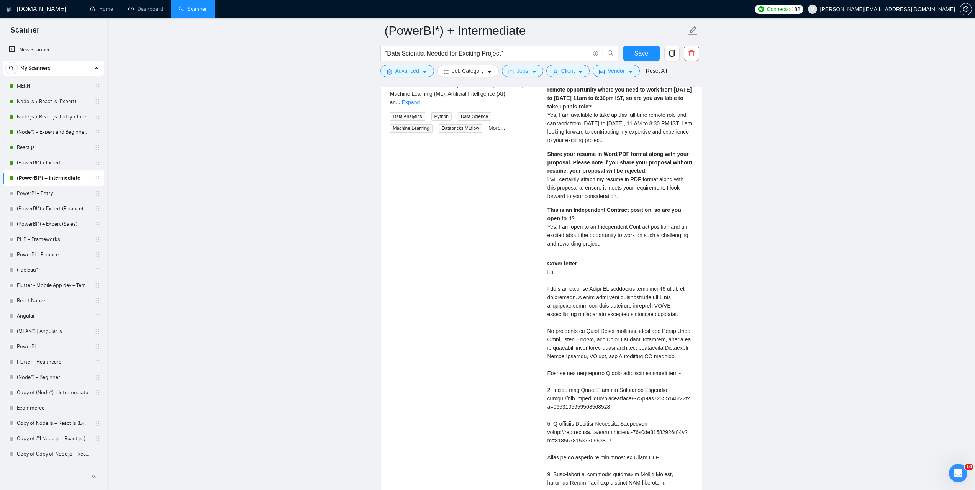
scroll to position [1609, 0]
click at [141, 9] on link "Dashboard" at bounding box center [145, 9] width 35 height 7
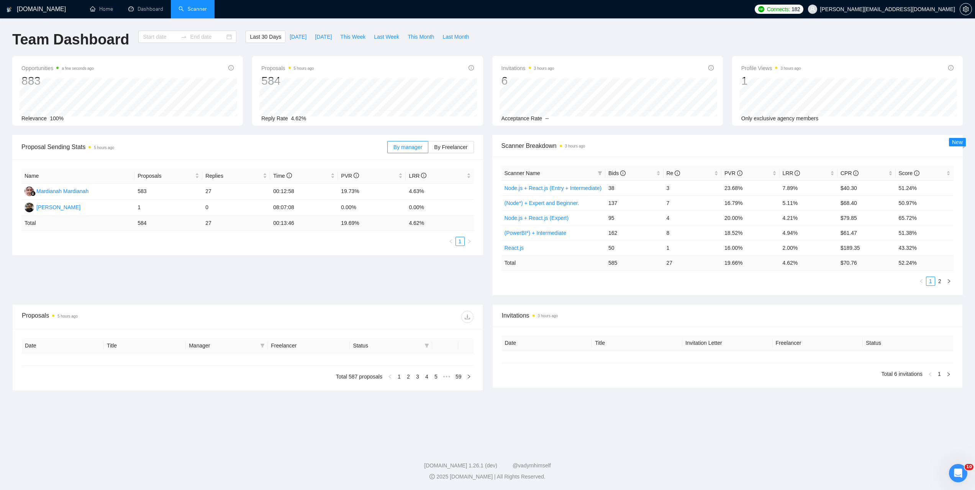
type input "[DATE]"
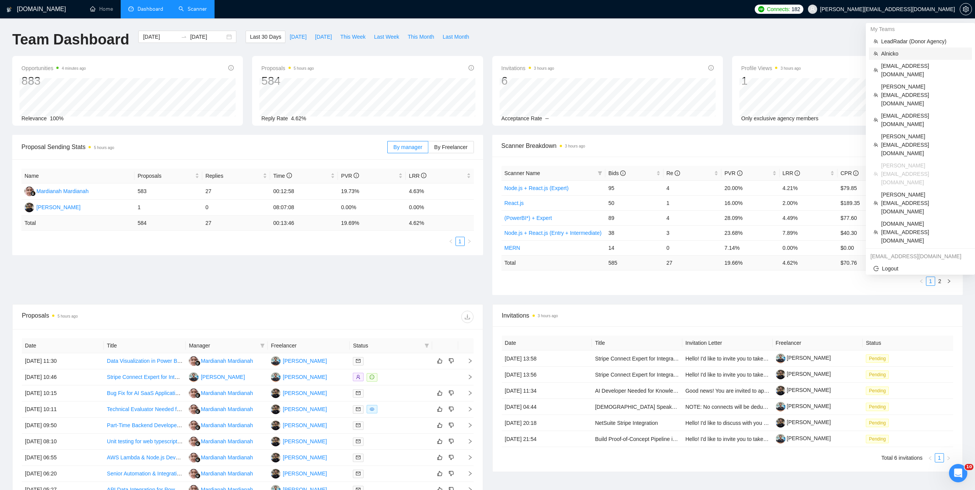
click at [890, 55] on span "Alnicko" at bounding box center [924, 53] width 86 height 8
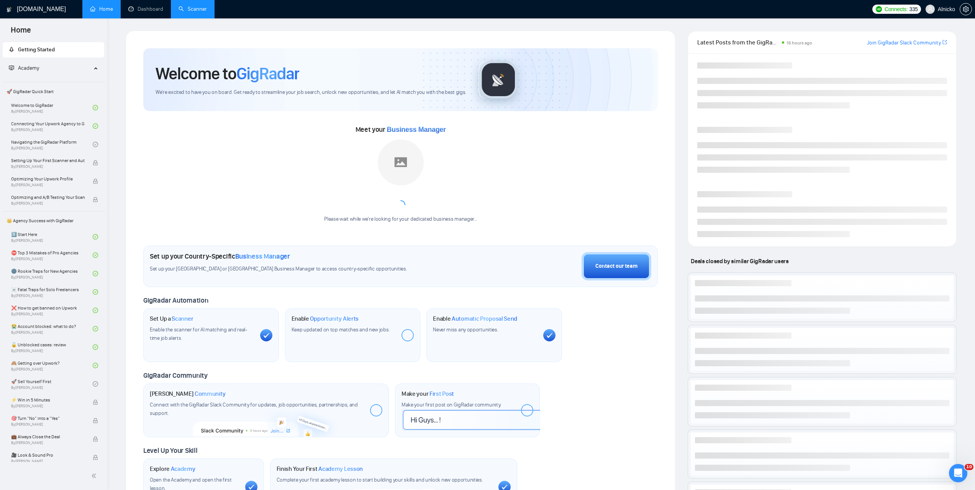
click at [204, 9] on link "Scanner" at bounding box center [193, 9] width 28 height 7
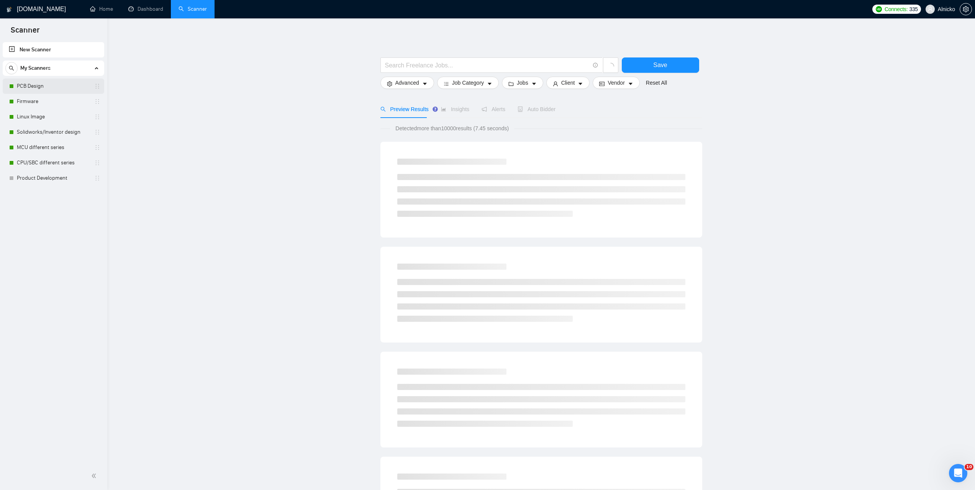
click at [43, 86] on link "PCB Design" at bounding box center [53, 86] width 73 height 15
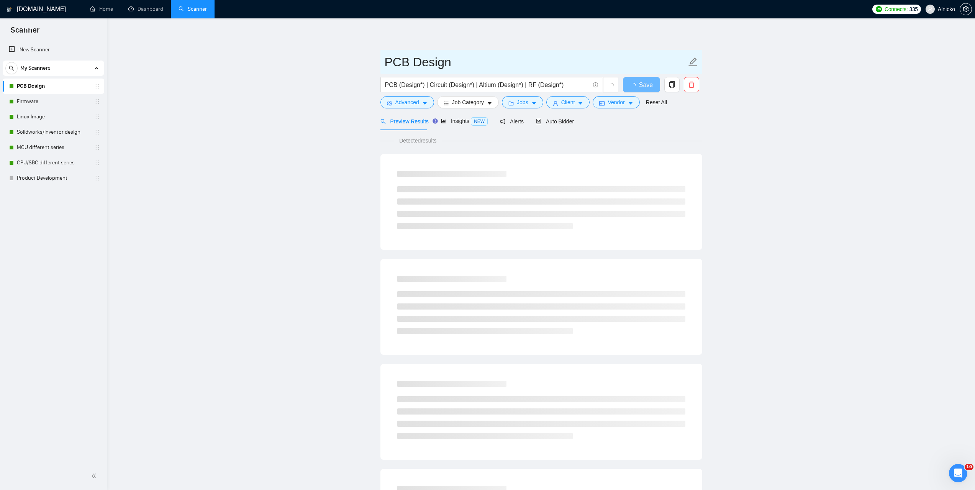
drag, startPoint x: 459, startPoint y: 63, endPoint x: 383, endPoint y: 67, distance: 75.6
click at [383, 67] on span "PCB Design" at bounding box center [541, 62] width 322 height 24
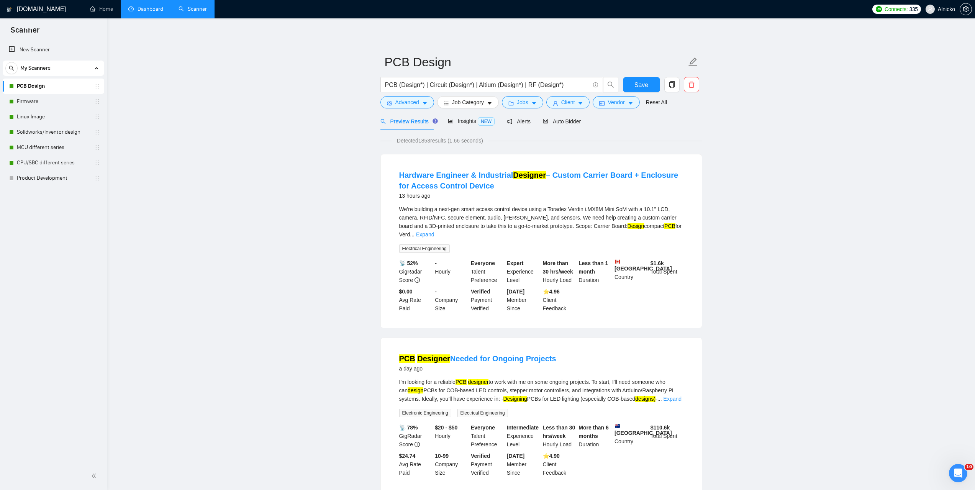
click at [155, 12] on link "Dashboard" at bounding box center [145, 9] width 35 height 7
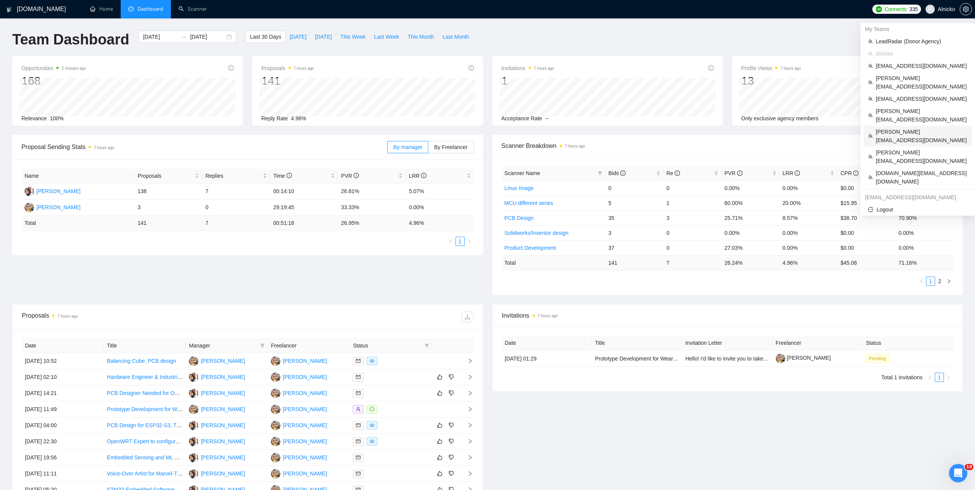
click at [890, 128] on span "[PERSON_NAME][EMAIL_ADDRESS][DOMAIN_NAME]" at bounding box center [922, 136] width 92 height 17
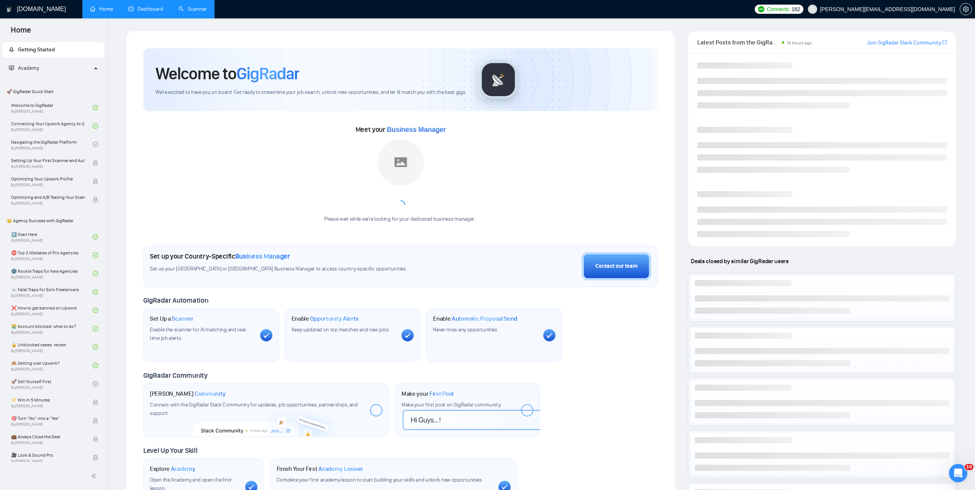
click at [194, 12] on link "Scanner" at bounding box center [193, 9] width 28 height 7
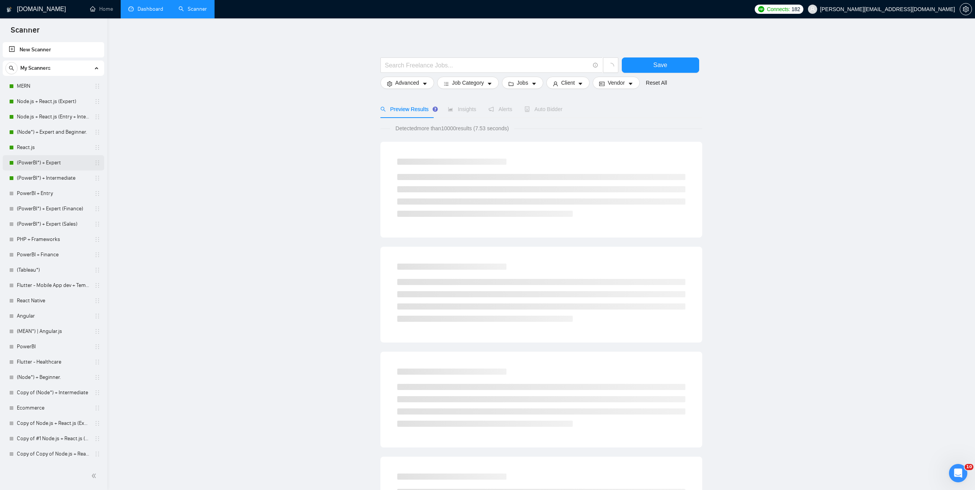
click at [41, 164] on link "(PowerBI*) + Expert" at bounding box center [53, 162] width 73 height 15
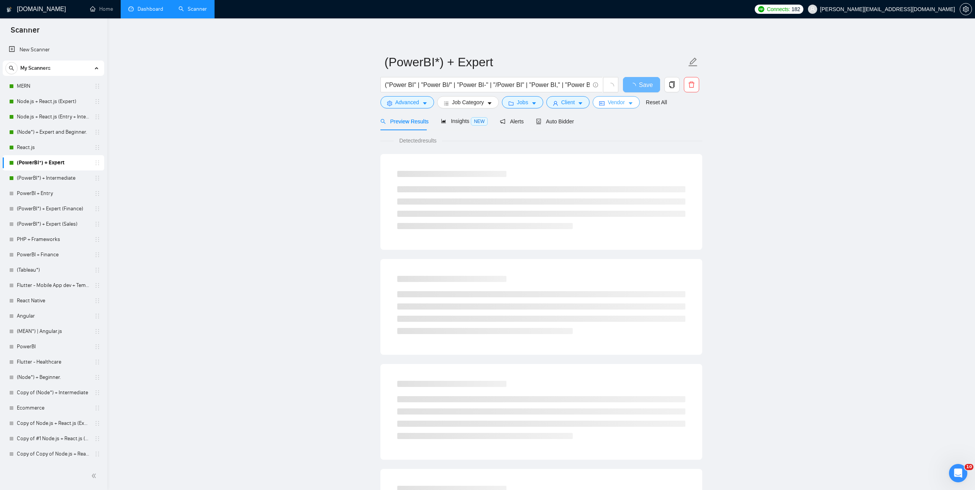
click at [625, 104] on button "Vendor" at bounding box center [616, 102] width 47 height 12
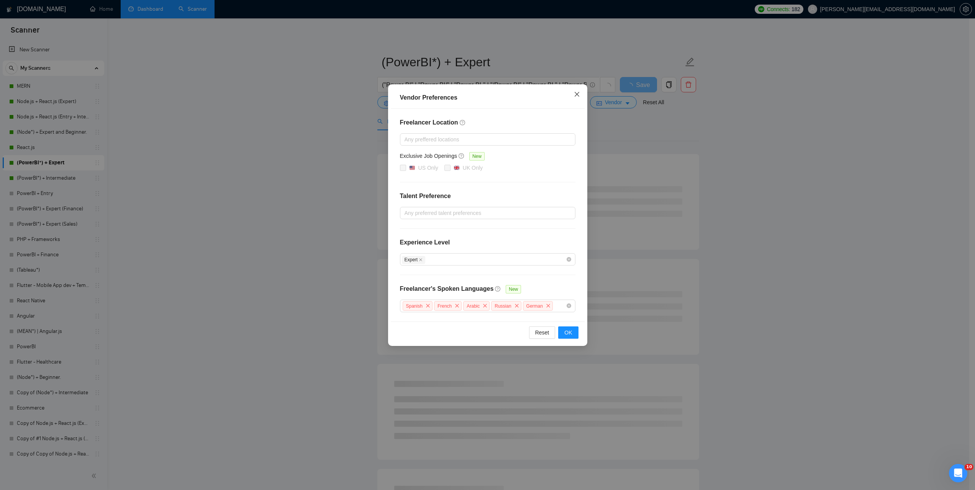
click at [578, 94] on icon "close" at bounding box center [577, 94] width 6 height 6
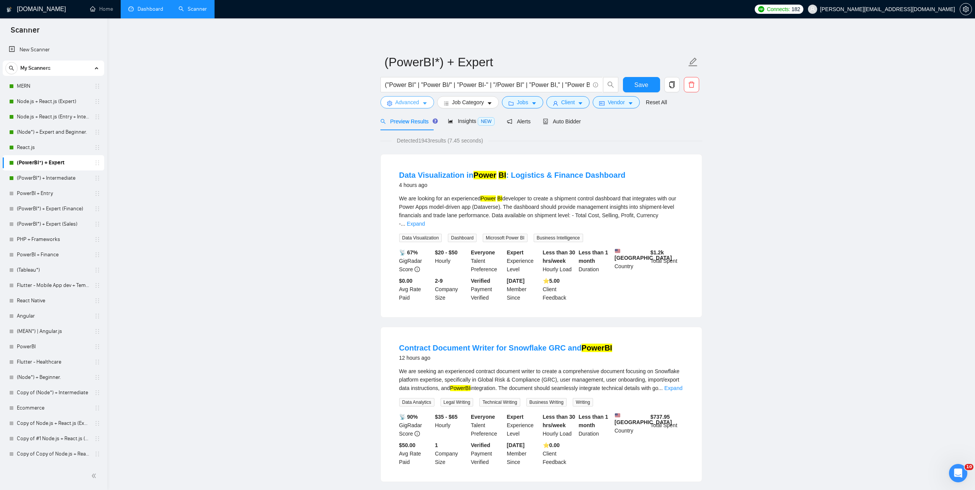
click at [417, 105] on span "Advanced" at bounding box center [407, 102] width 24 height 8
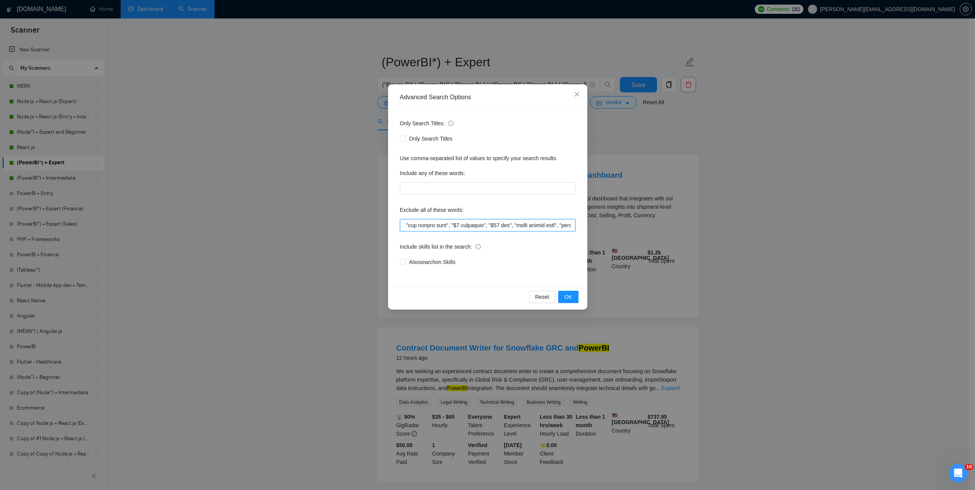
scroll to position [0, 3286]
drag, startPoint x: 521, startPoint y: 227, endPoint x: 684, endPoint y: 236, distance: 163.8
click at [684, 236] on div "Advanced Search Options Only Search Titles: Only Search Titles Use comma-separa…" at bounding box center [487, 245] width 975 height 490
click at [524, 221] on input "text" at bounding box center [487, 225] width 175 height 12
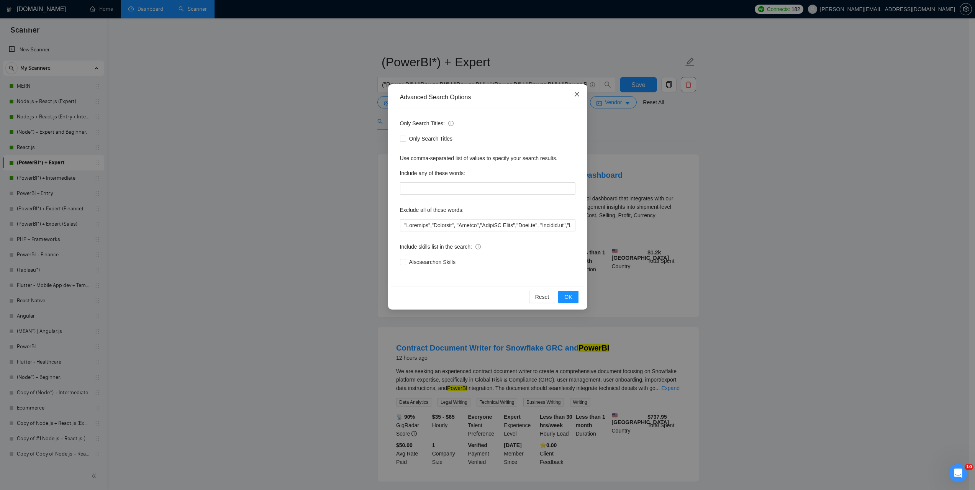
click at [577, 92] on icon "close" at bounding box center [577, 94] width 6 height 6
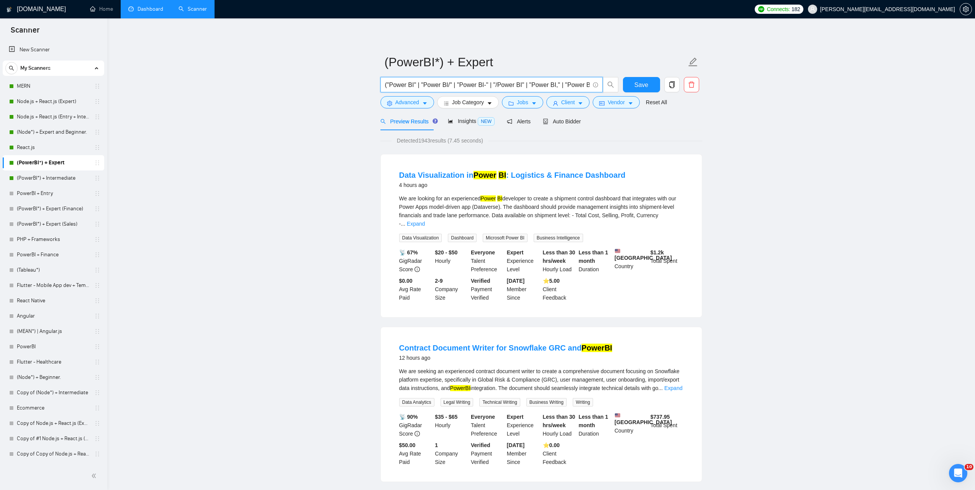
click at [501, 86] on input "("Power BI" | "Power BI/" | "Power BI-" | "/Power BI" | "Power BI," | "Power BI…" at bounding box center [487, 85] width 205 height 10
paste input "Director of Operations / Director of Supply Chain"
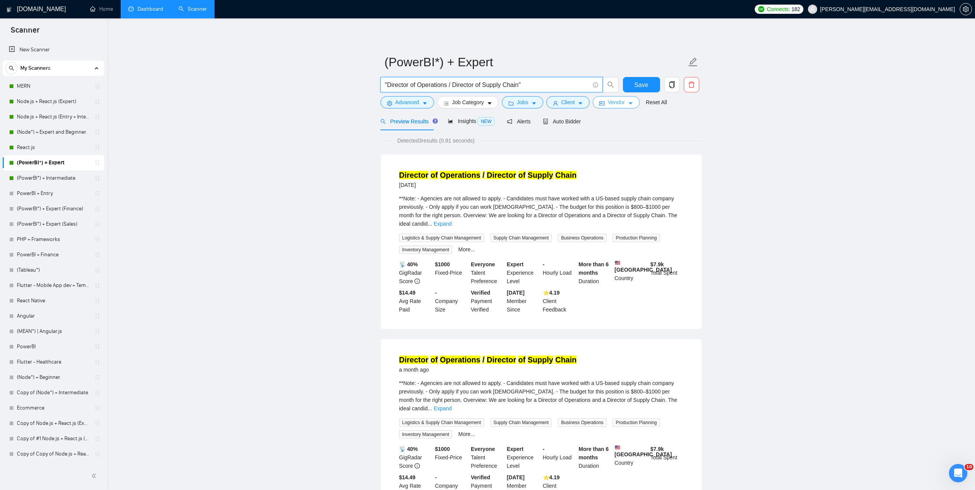
type input ""Director of Operations / Director of Supply Chain""
click at [626, 108] on button "Vendor" at bounding box center [616, 102] width 47 height 12
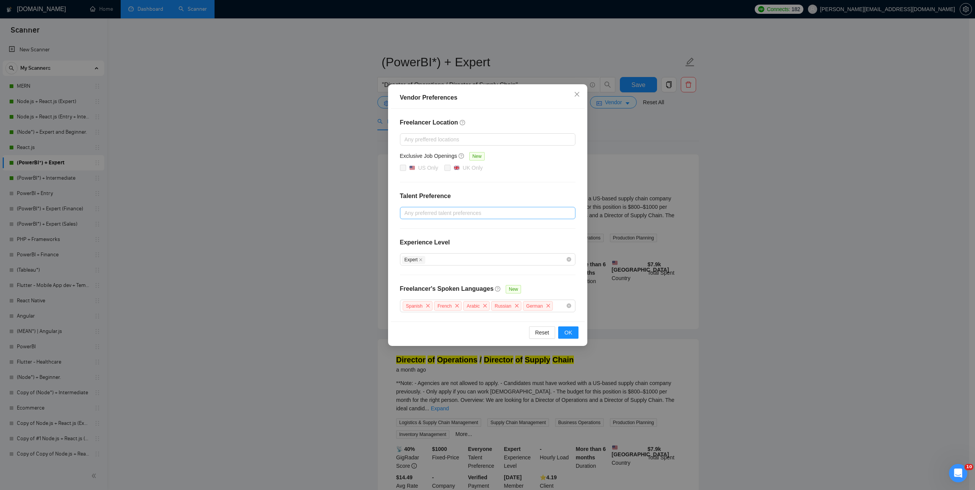
click at [449, 213] on div at bounding box center [484, 212] width 164 height 9
click at [431, 254] on span "Only Agencies" at bounding box center [430, 252] width 34 height 6
click at [410, 254] on input "Only Agencies" at bounding box center [406, 251] width 5 height 5
checkbox input "true"
click at [434, 228] on span "Unspecified" at bounding box center [427, 228] width 28 height 6
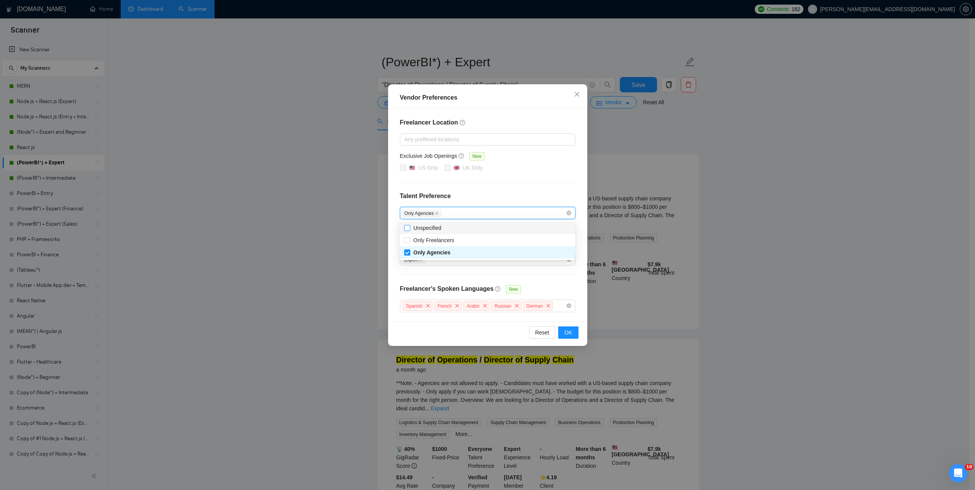
click at [410, 228] on input "Unspecified" at bounding box center [406, 227] width 5 height 5
checkbox input "true"
click at [566, 331] on span "OK" at bounding box center [568, 332] width 8 height 8
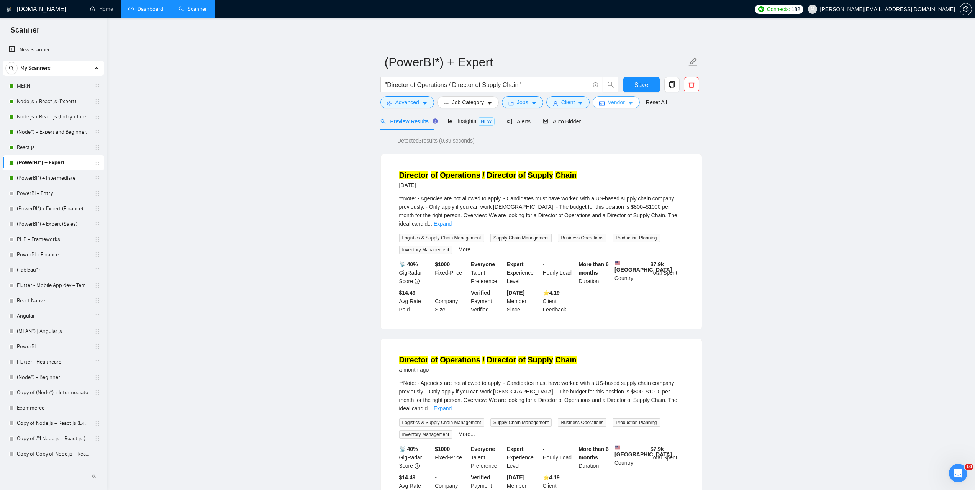
scroll to position [895, 0]
